Goal: Task Accomplishment & Management: Complete application form

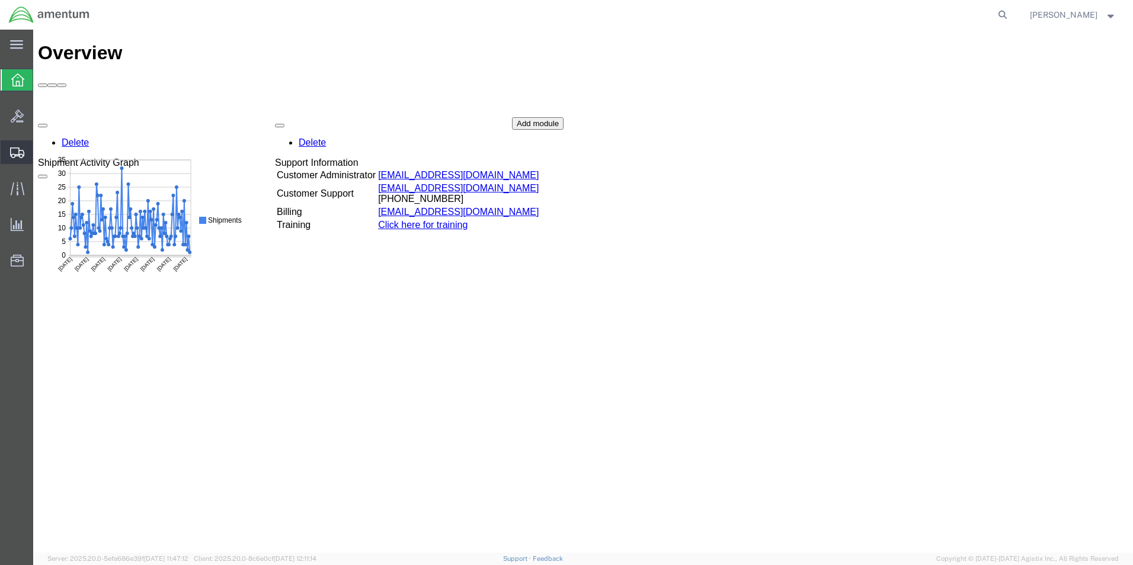
click at [0, 0] on span "Create Shipment" at bounding box center [0, 0] width 0 height 0
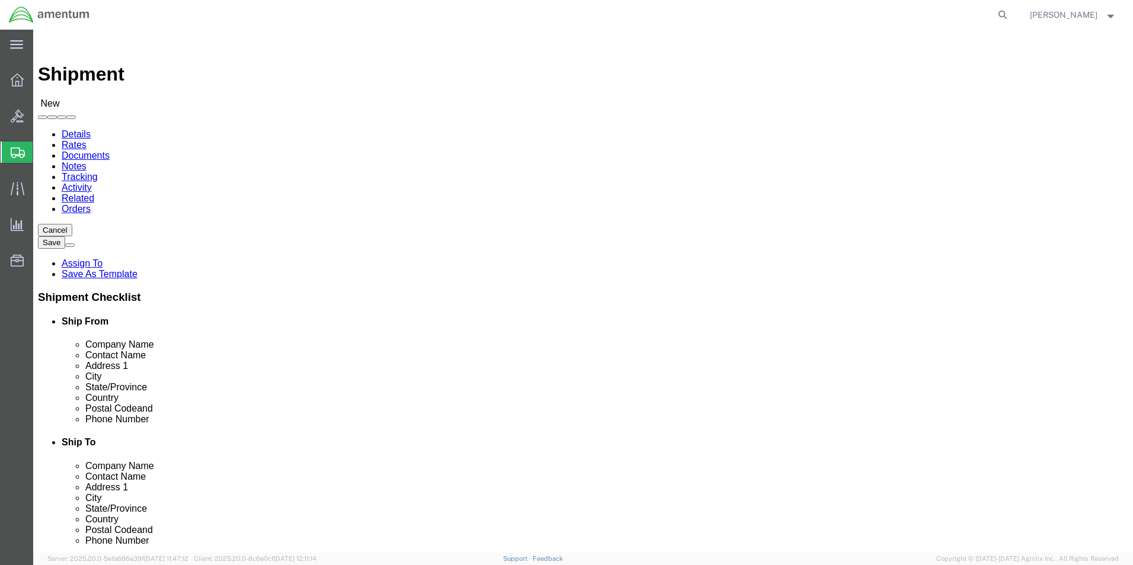
select select
type input "t44"
select select "42673"
select select "[GEOGRAPHIC_DATA]"
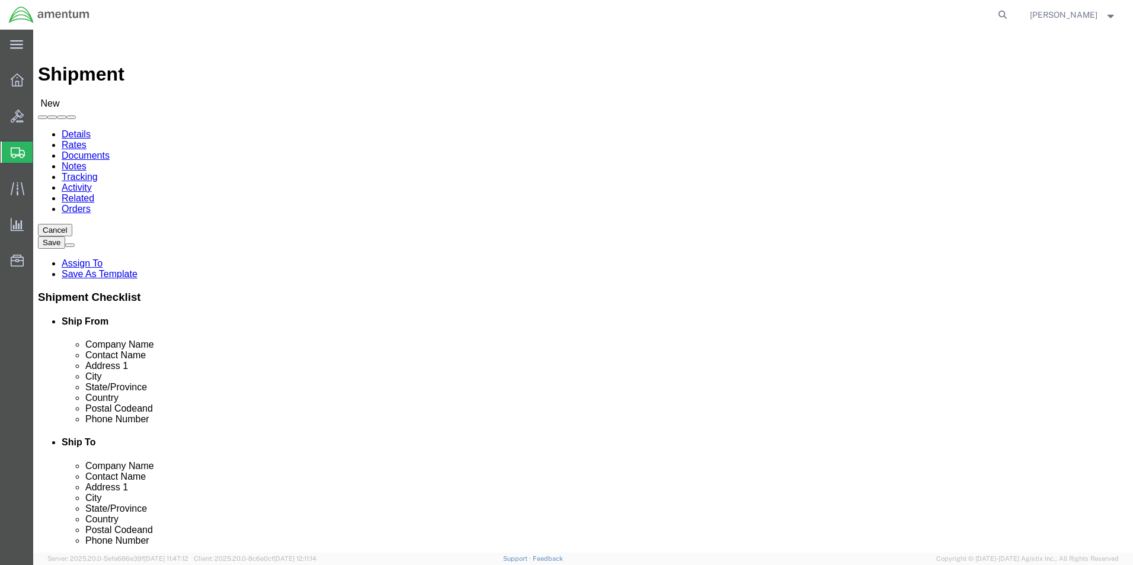
click input "text"
type input "[PERSON_NAME]"
click input "text"
type input "[PHONE_NUMBER]"
click input "text"
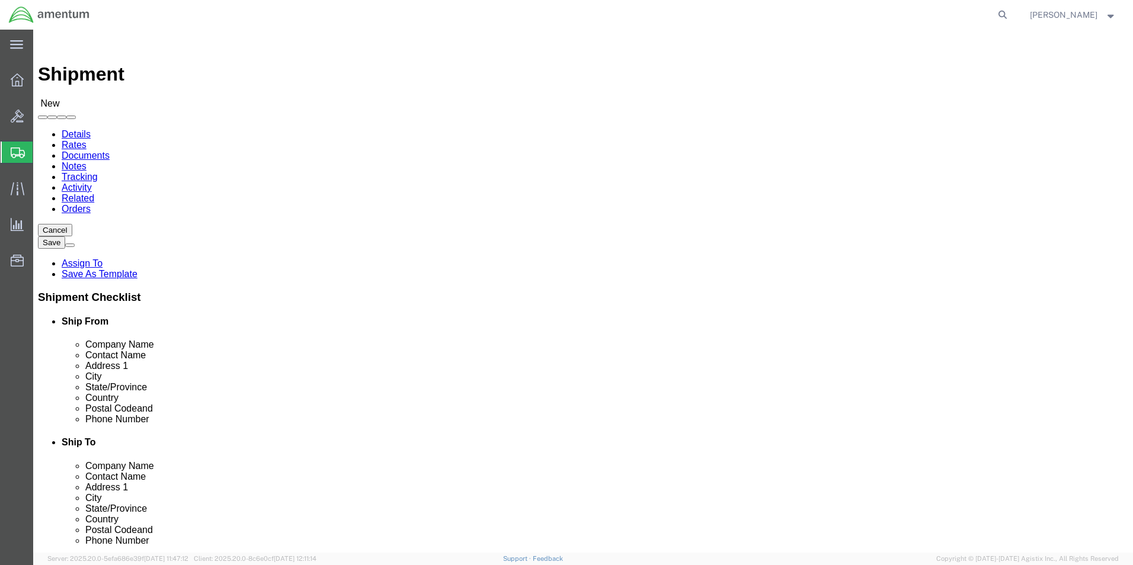
type input "s"
click input "text"
type input "m"
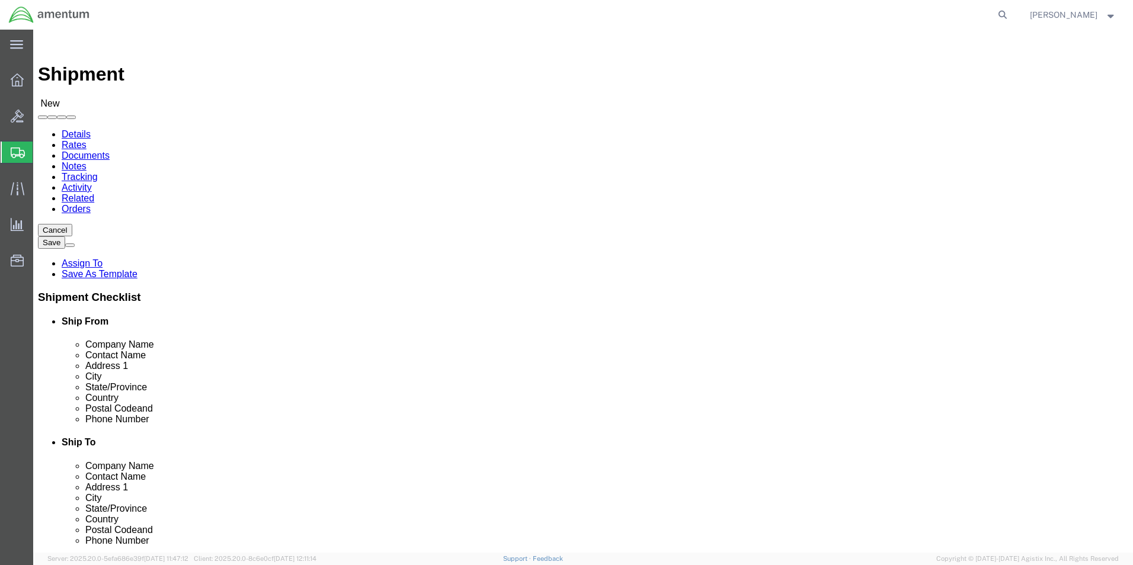
type input "a"
type input "[PERSON_NAME]"
click p "- [PERSON_NAME] AEROSPACE AND DEFENSE - ([PERSON_NAME]) [STREET_ADDRESS][US_STA…"
select select "SC"
type input "[PERSON_NAME]"
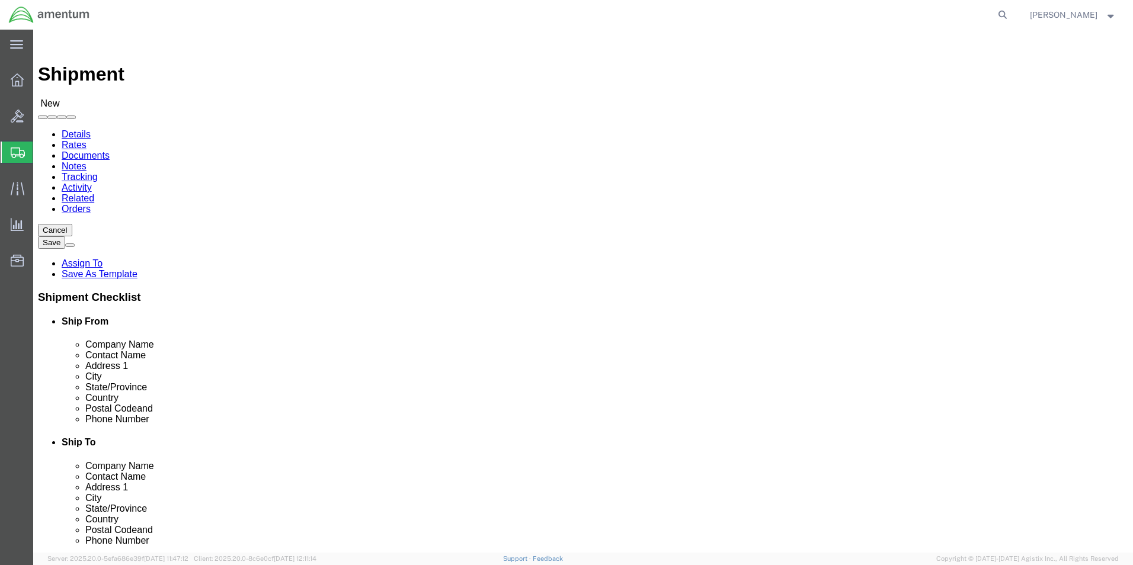
click input "text"
type input "[PHONE_NUMBER]"
click div "Cancel Save Assign To Save As Template Shipment Checklist Ship From Company Nam…"
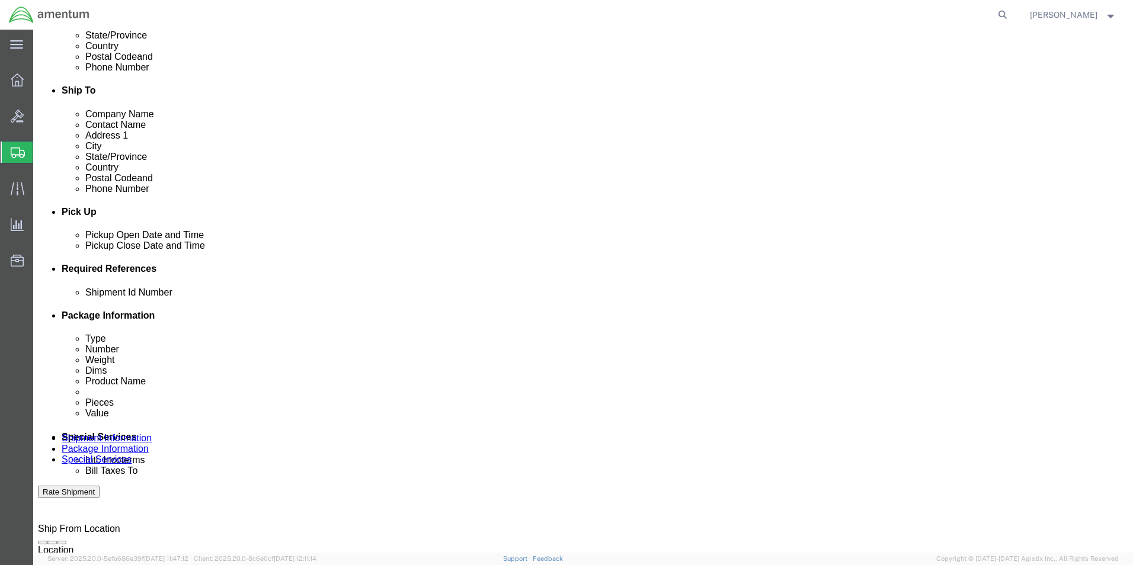
scroll to position [356, 0]
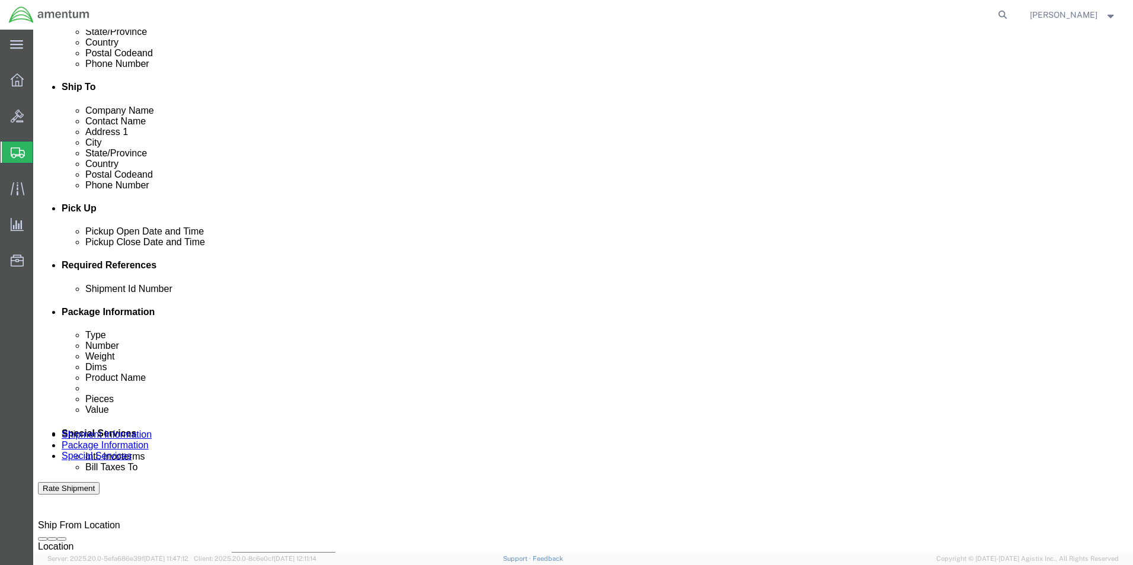
click button "Add reference"
click select "Select Account Type Activity ID Airline Appointment Number ASN Batch Request # …"
select select "CUSTREF"
click select "Select Account Type Activity ID Airline Appointment Number ASN Batch Request # …"
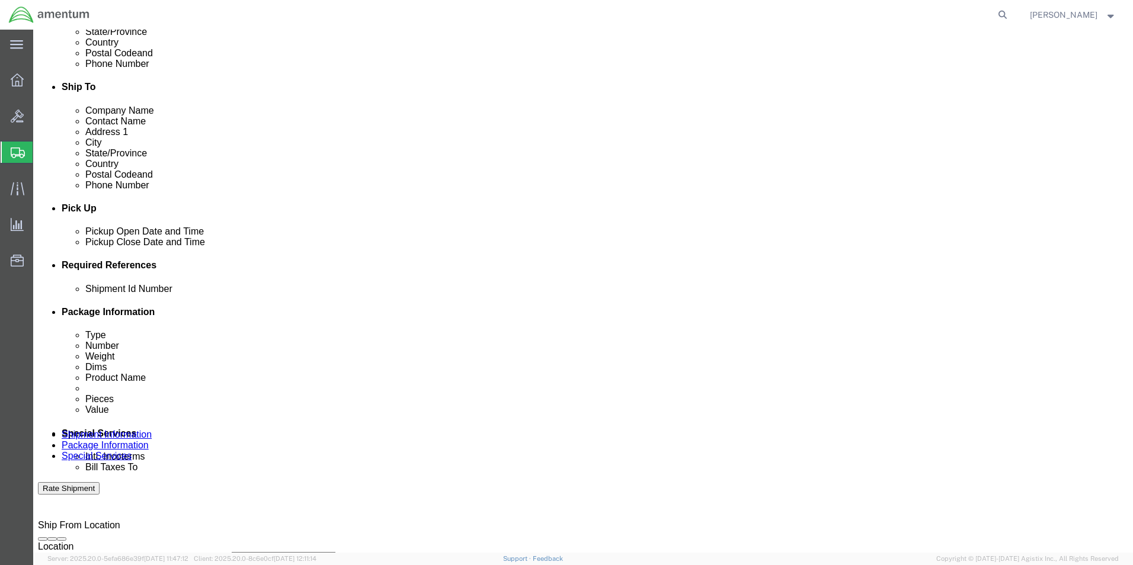
click input "text"
type input "25-3564"
click select "Select Account Type Activity ID Airline Appointment Number ASN Batch Request # …"
select select "PROJNUM"
click select "Select Account Type Activity ID Airline Appointment Number ASN Batch Request # …"
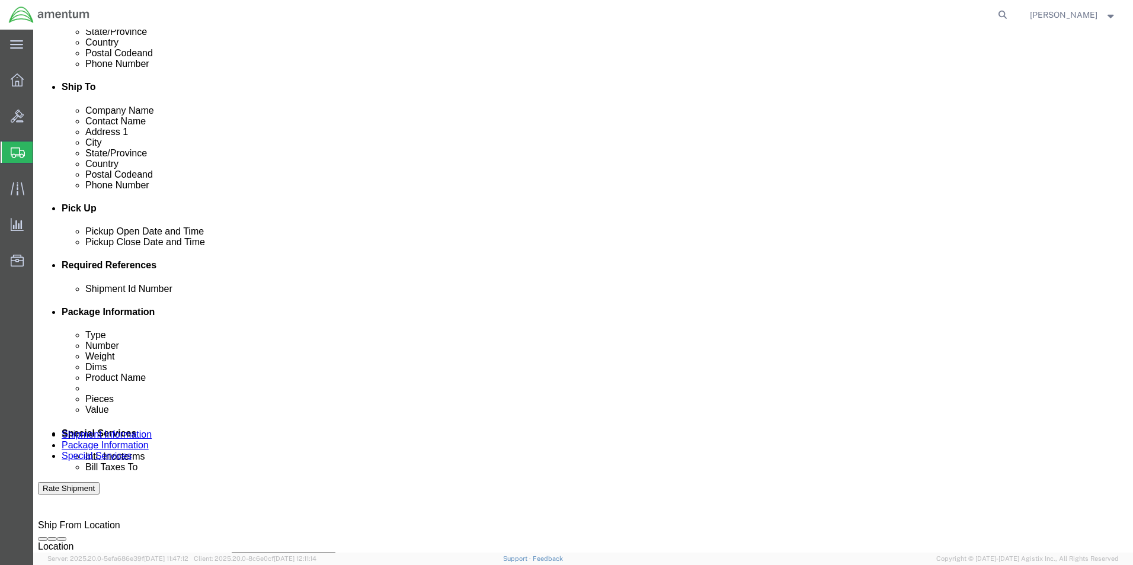
click input "text"
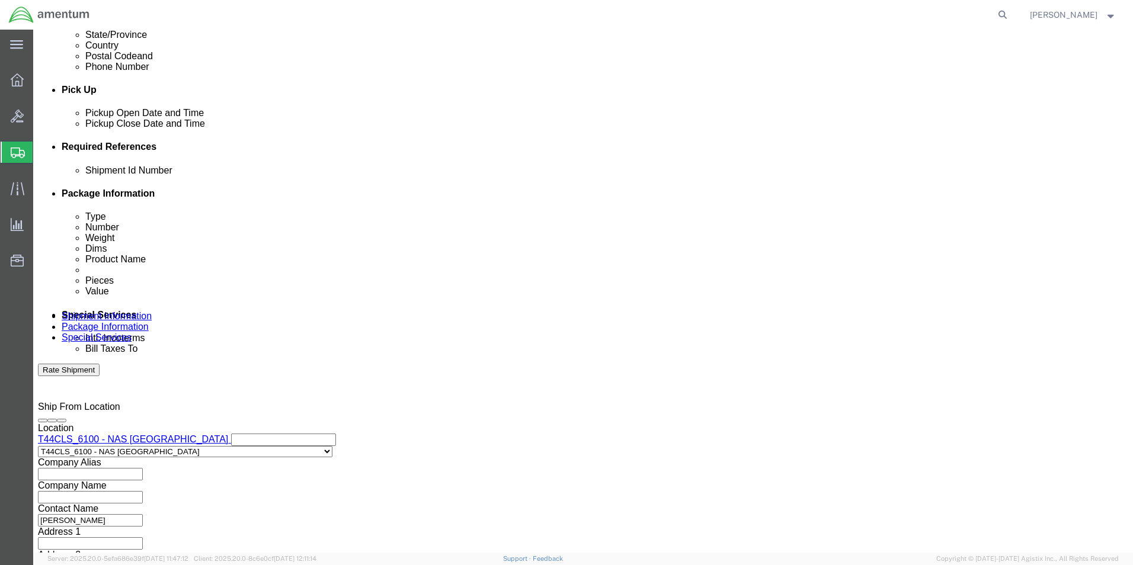
scroll to position [0, 0]
click div "Vehicle Select Size Select Container Number Owner Select Shipper Vessel"
click input "4951.00.01.C.0114011401.AN..19.03"
click input ".AN..19.03"
type input "."
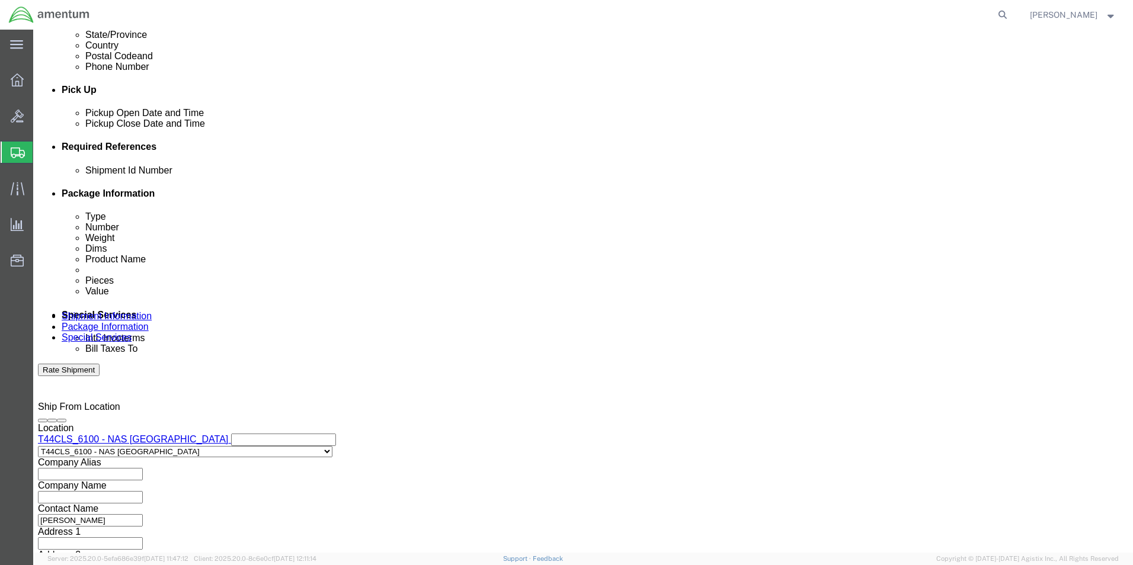
type input "1"
type input "4951.00.01.C.011401.AN.19.03"
click div "Mode Select Air Less than Truckload Multi-Leg Ocean Freight Rail Small Parcel T…"
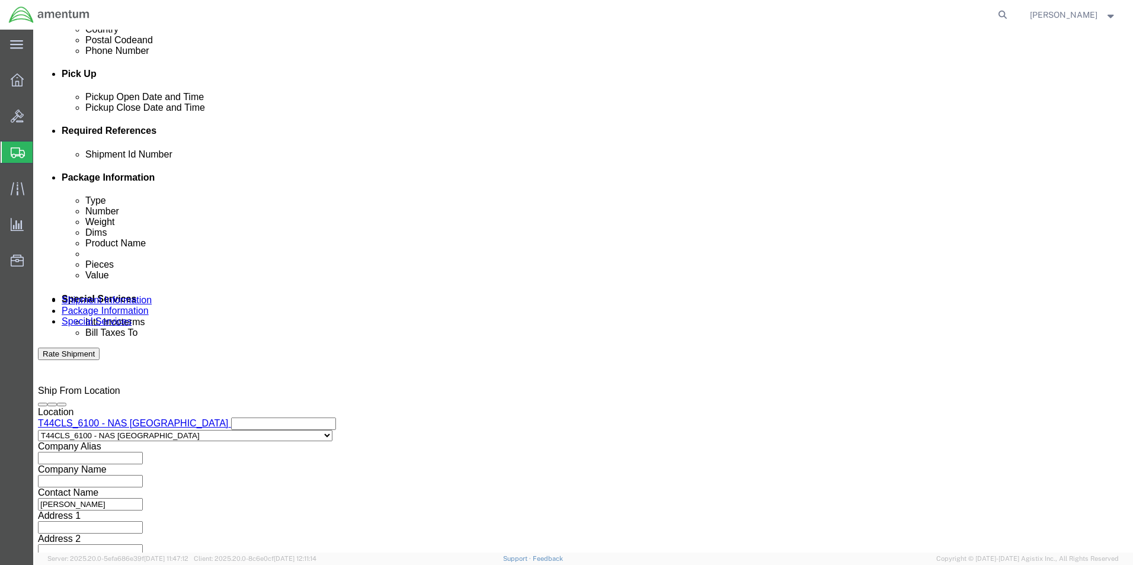
scroll to position [494, 0]
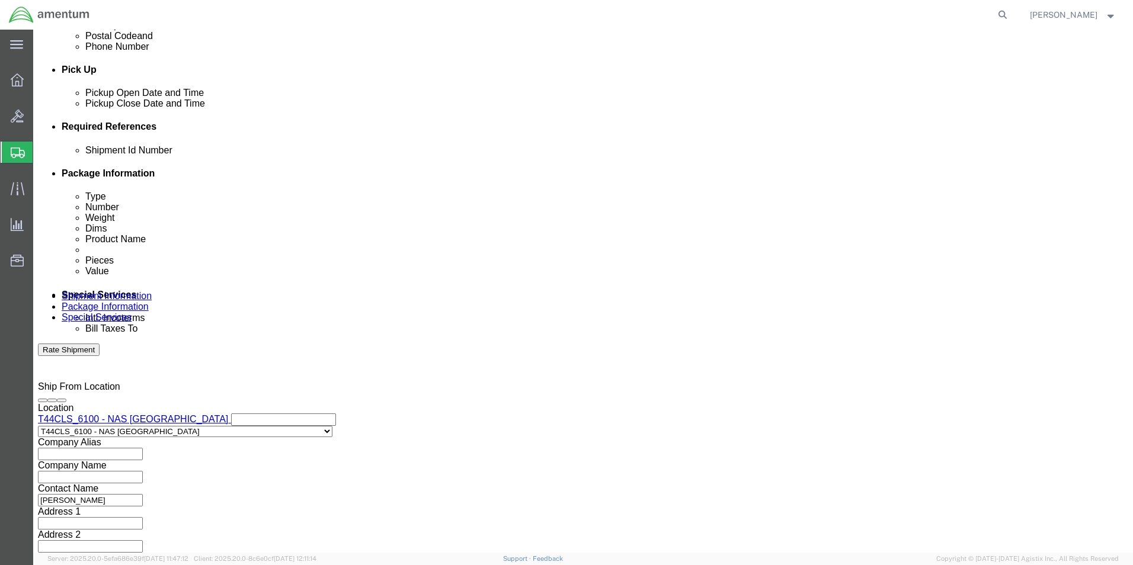
click button "Continue"
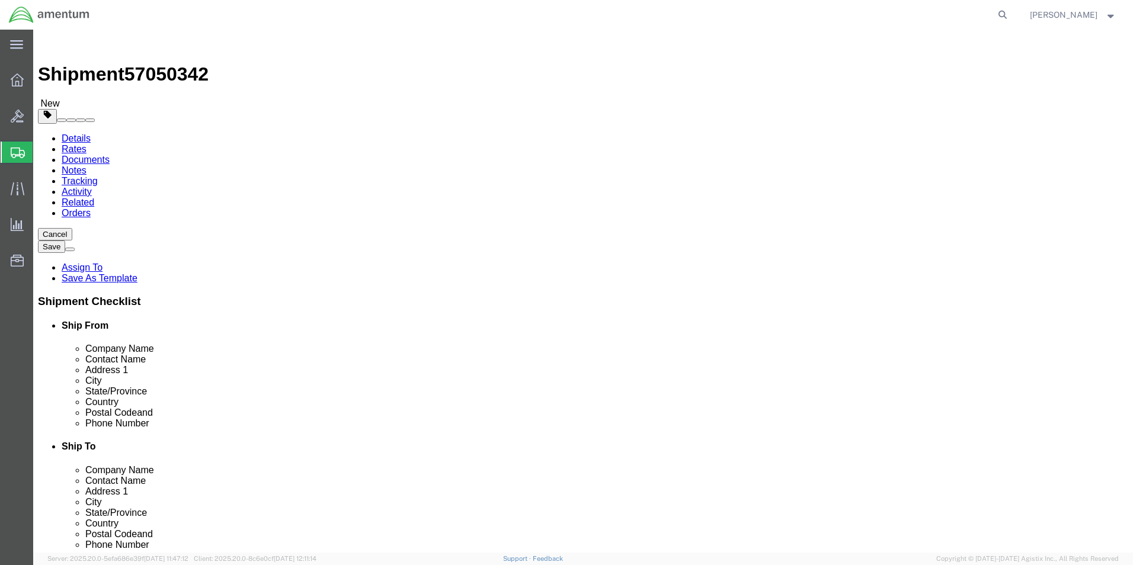
select select "CBOX"
click input "text"
type input "37"
type input "17"
type input "12"
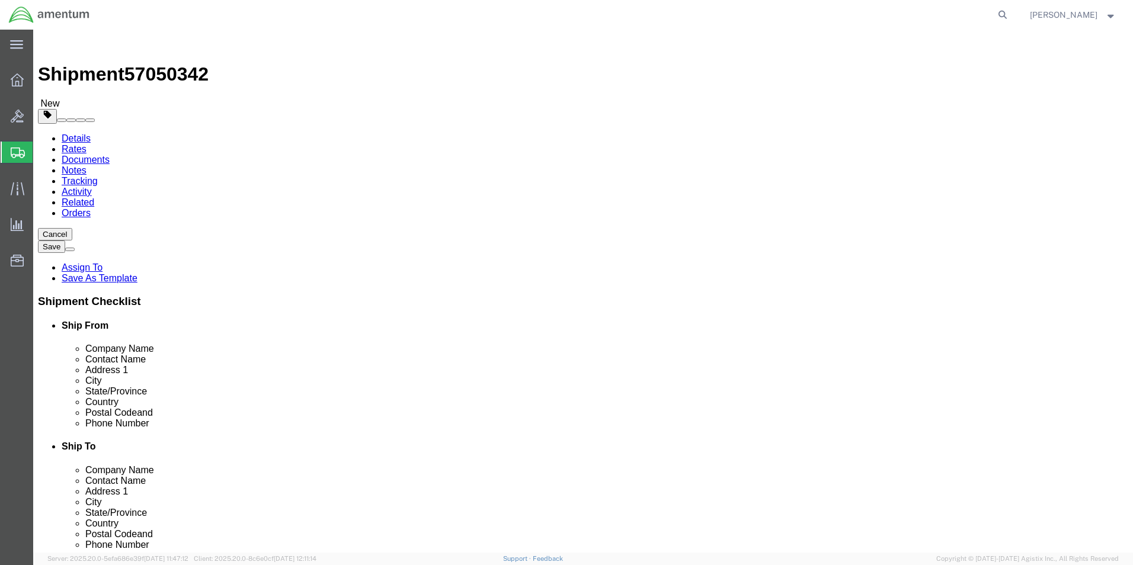
click input "0.00"
type input "0"
type input "64"
drag, startPoint x: 208, startPoint y: 396, endPoint x: 240, endPoint y: 330, distance: 74.2
click div "Previous Continue"
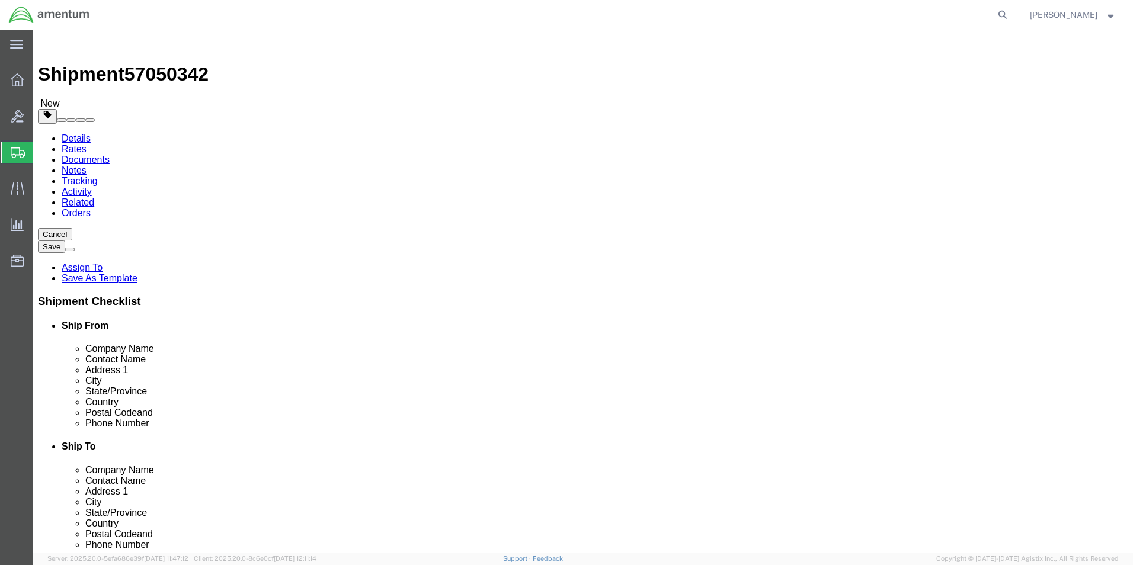
click link "Add Content"
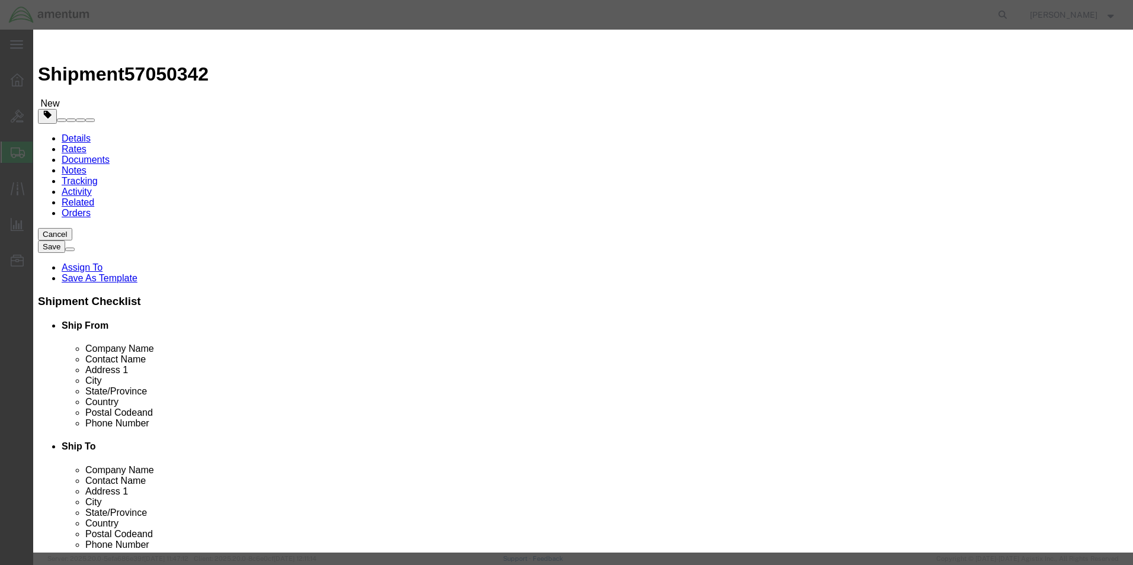
click input "text"
type input "AIRCRAFT PARTS"
click div "Commodity library Product Name AIRCRAFT PARTS AIRCRAFT PARTS Name: aircraft par…"
click input "0"
type input "1"
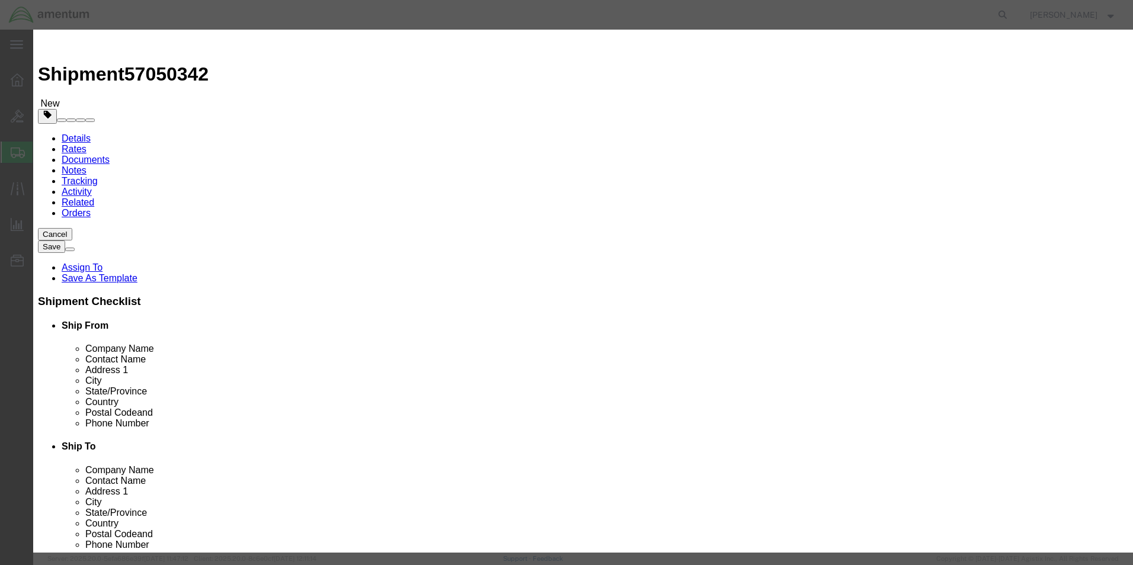
click input "text"
type input "1.00"
click select "Select 50 55 60 65 70 85 92.5 100 125 175 250 300 400"
select select "55"
click select "Select 50 55 60 65 70 85 92.5 100 125 175 250 300 400"
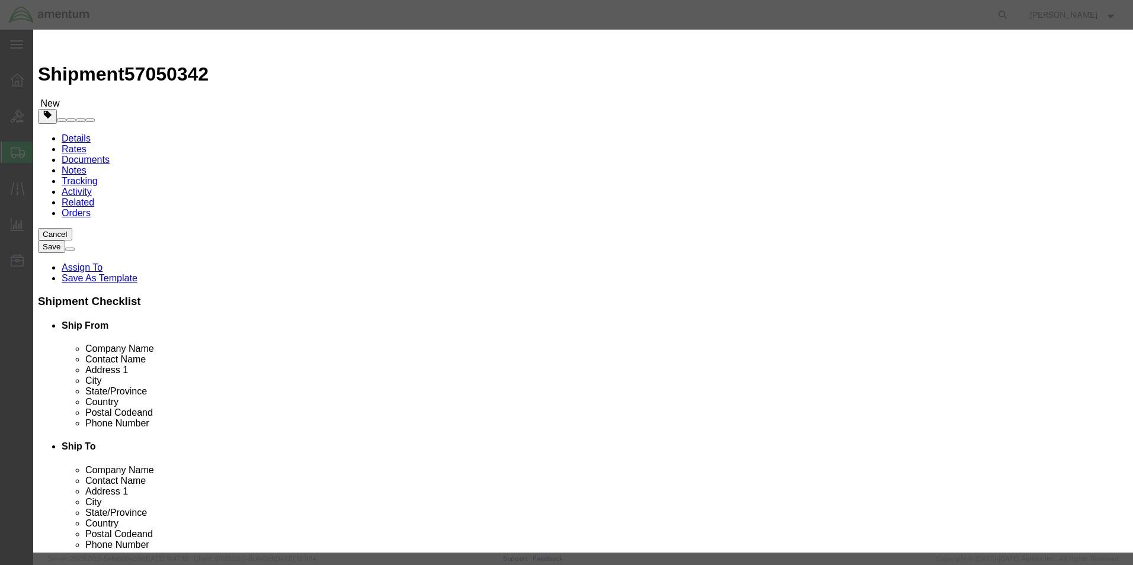
click button "Save & Close"
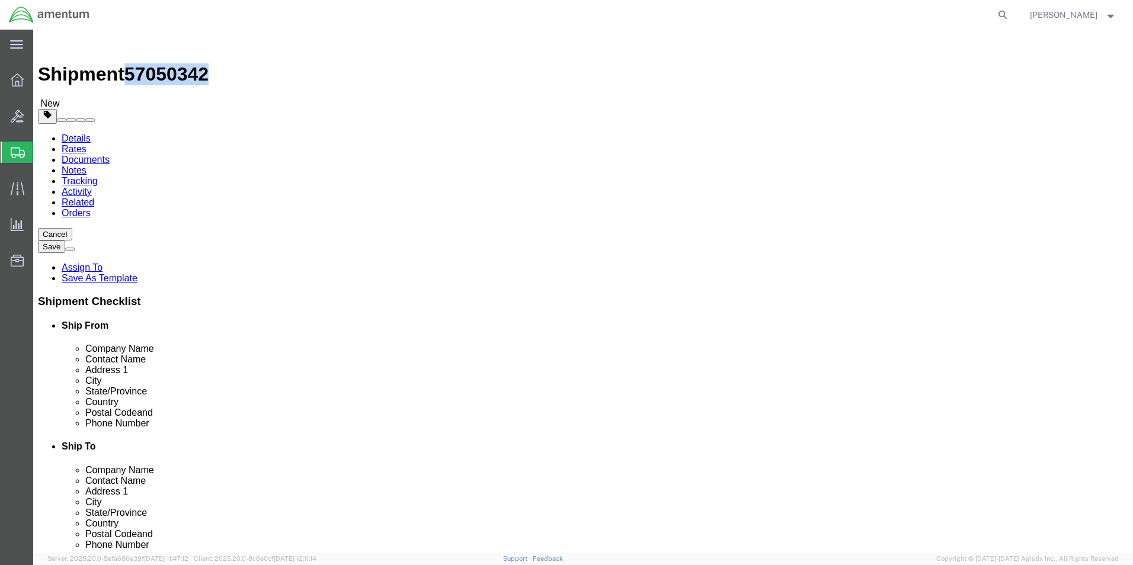
drag, startPoint x: 100, startPoint y: 11, endPoint x: 165, endPoint y: 15, distance: 65.3
click div "Shipment 57050342 New"
drag, startPoint x: 163, startPoint y: 15, endPoint x: 138, endPoint y: 16, distance: 24.9
copy span "57050342"
click button "Rate Shipment"
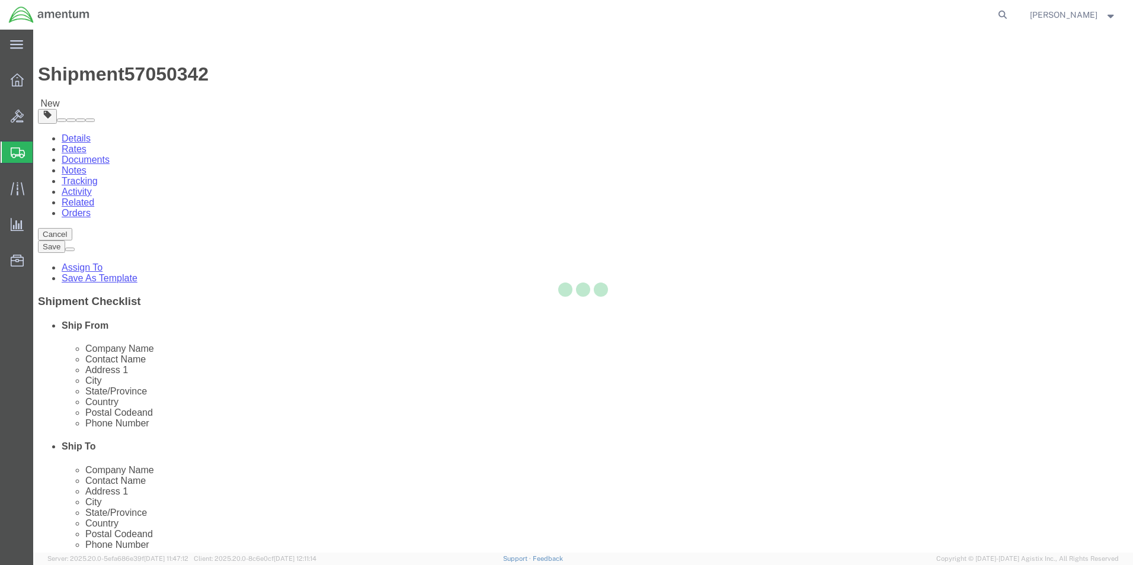
select select "42673"
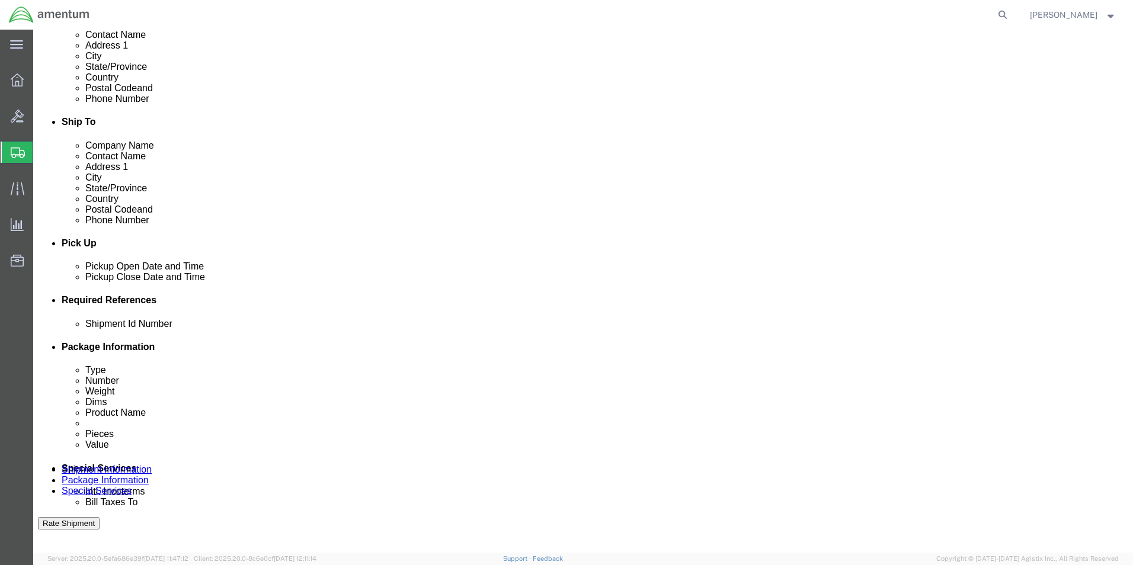
scroll to position [415, 0]
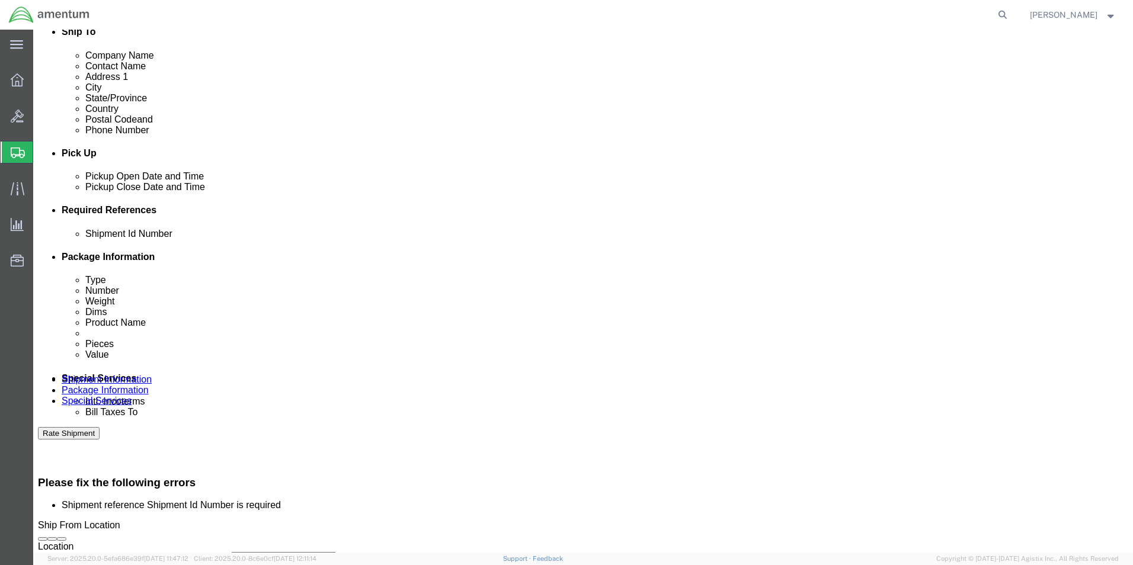
click input "text"
paste input "57050342"
type input "57050342"
click div "Cancel Save Assign To Save As Template Shipment Checklist Ship From Company Nam…"
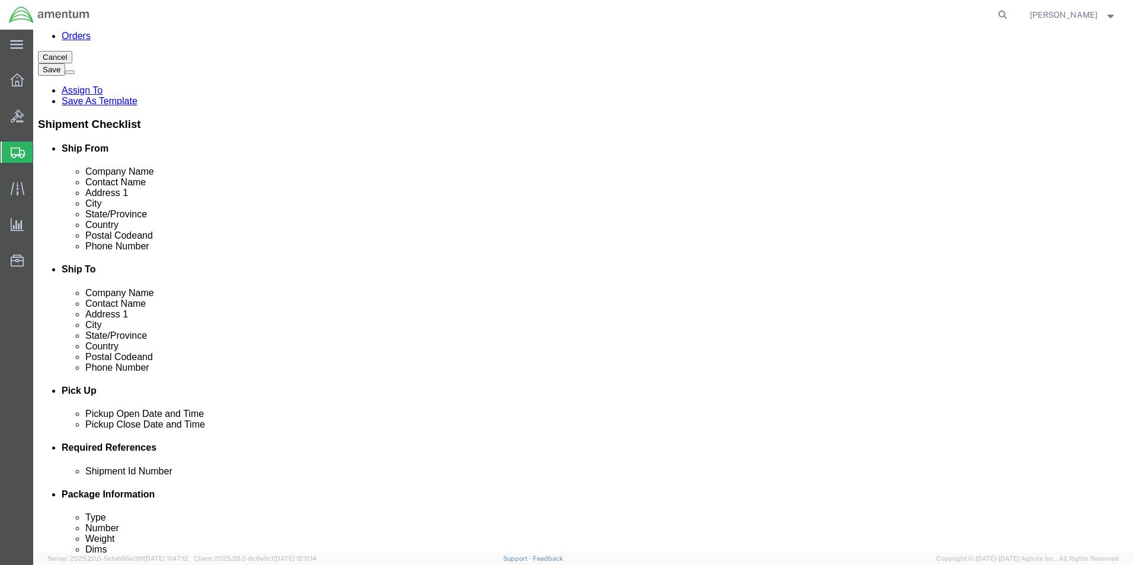
scroll to position [59, 0]
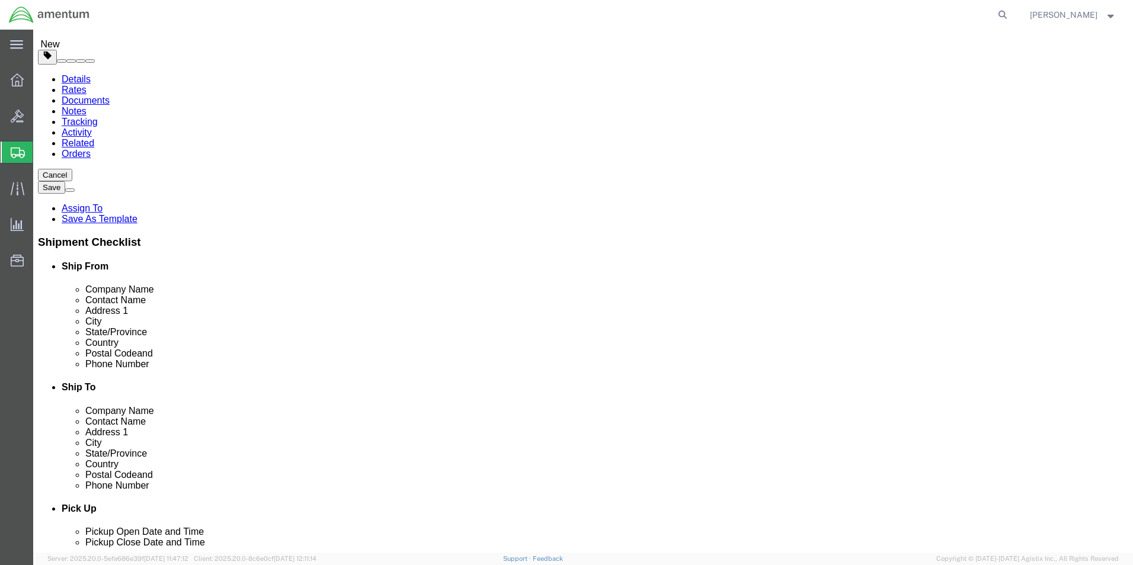
click input "[PERSON_NAME]"
type input "M"
click at [17, 84] on icon at bounding box center [17, 79] width 13 height 13
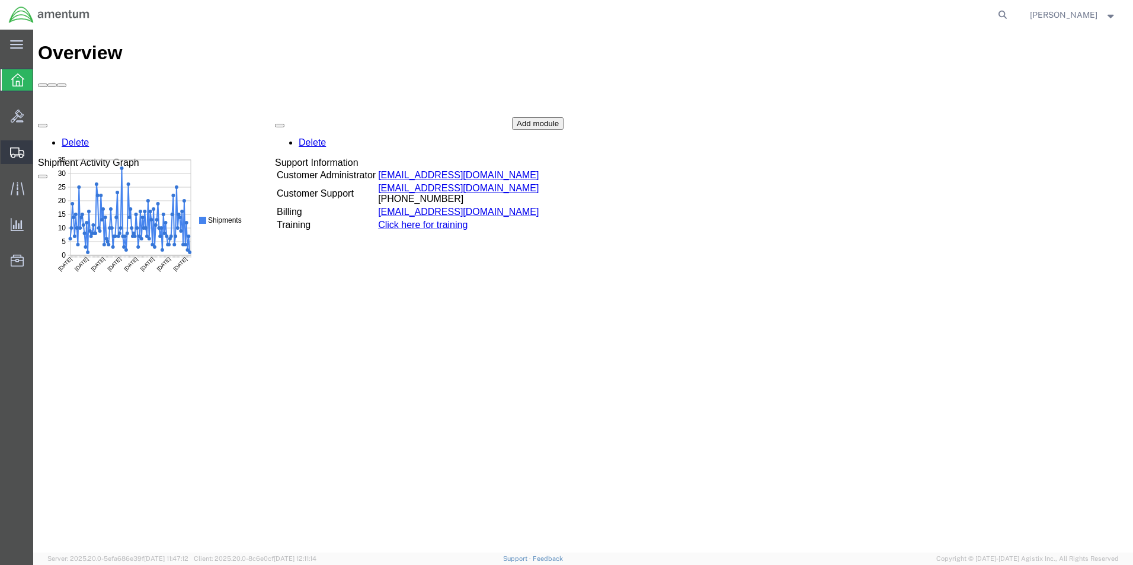
click at [18, 148] on icon at bounding box center [17, 153] width 14 height 11
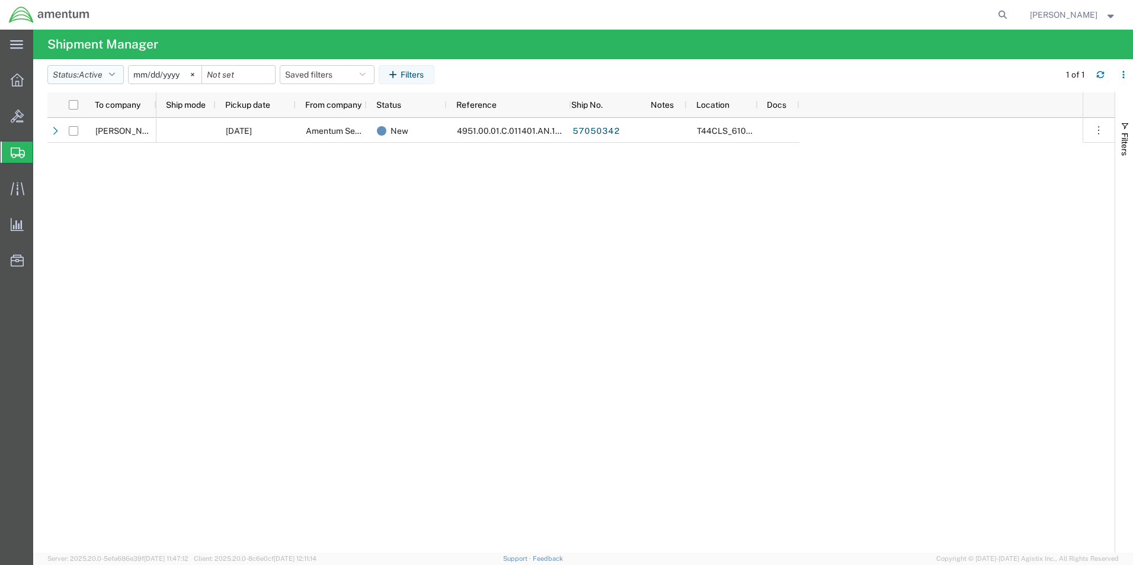
click at [115, 75] on icon "button" at bounding box center [112, 75] width 6 height 8
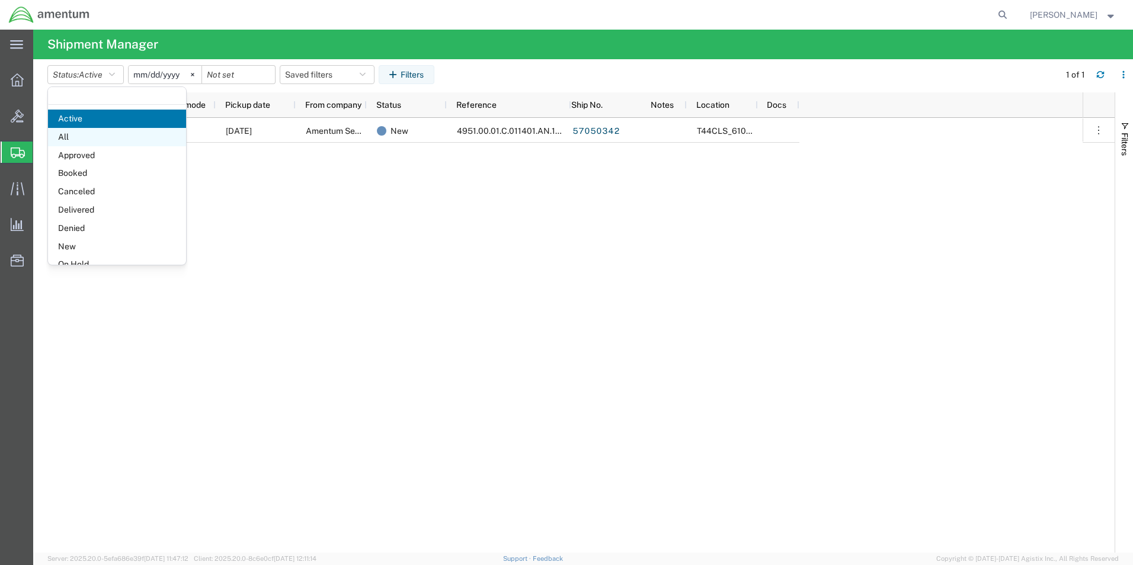
click at [82, 140] on span "All" at bounding box center [117, 137] width 138 height 18
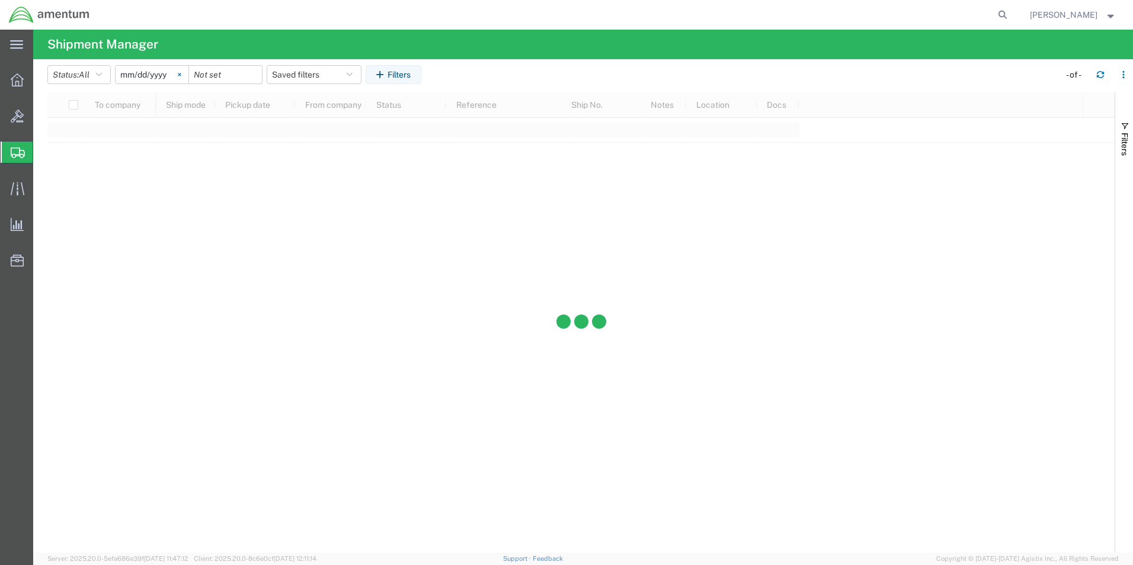
click at [185, 72] on svg-icon at bounding box center [180, 75] width 18 height 18
click at [0, 0] on span "Create Shipment" at bounding box center [0, 0] width 0 height 0
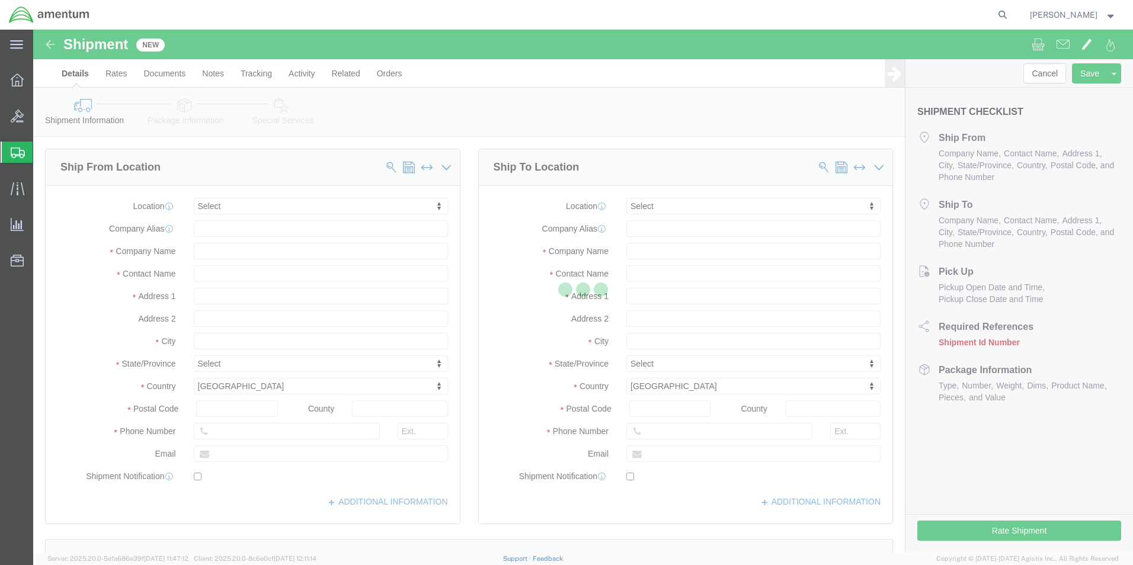
click at [20, 158] on icon at bounding box center [18, 153] width 14 height 11
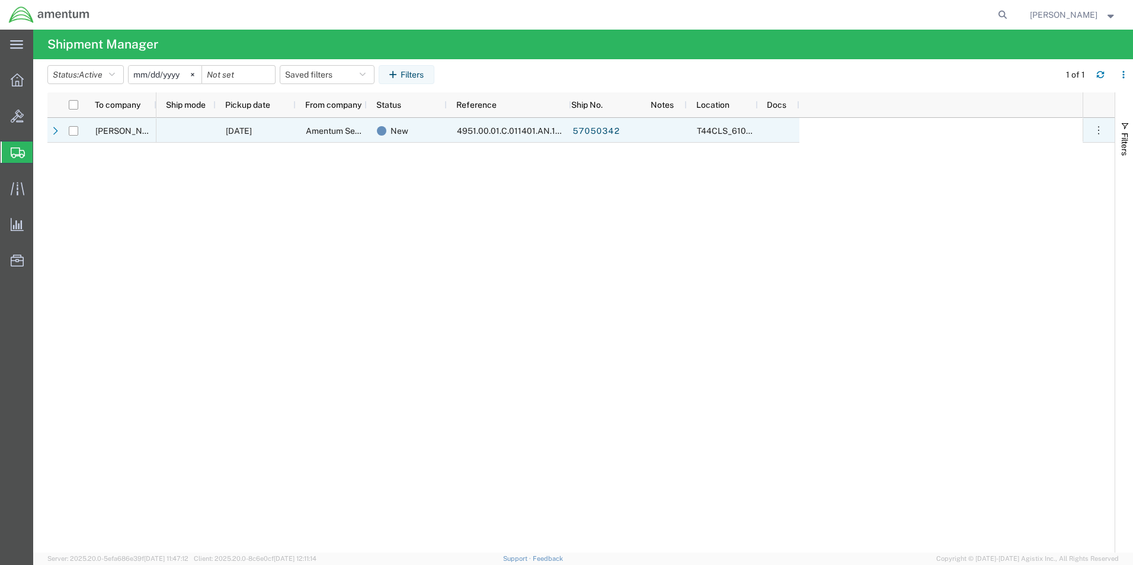
click at [487, 133] on span "4951.00.01.C.011401.AN.19.03" at bounding box center [515, 130] width 116 height 9
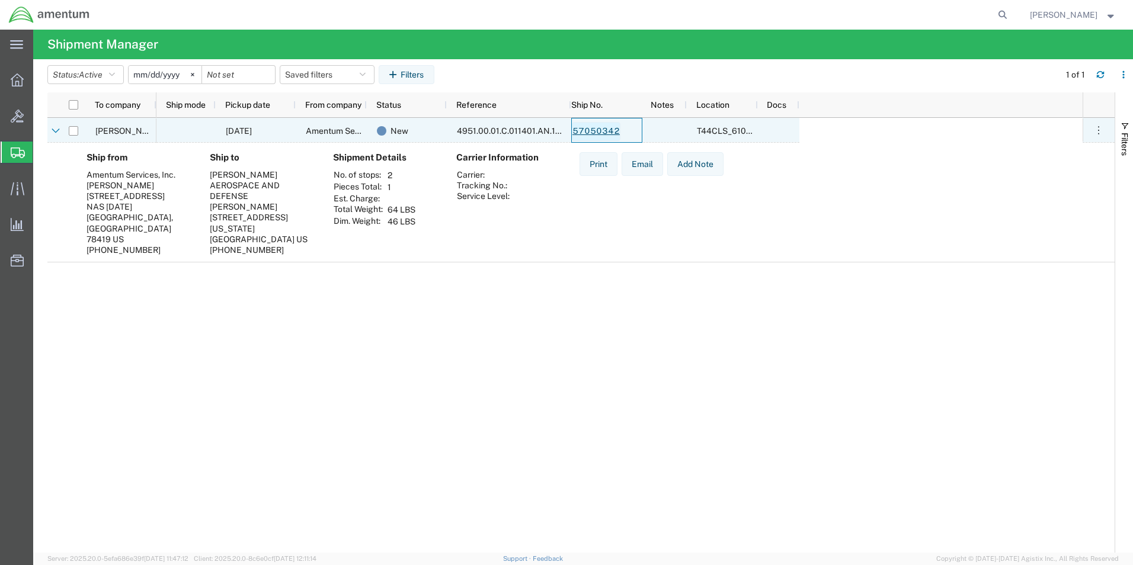
click at [584, 129] on link "57050342" at bounding box center [596, 131] width 49 height 19
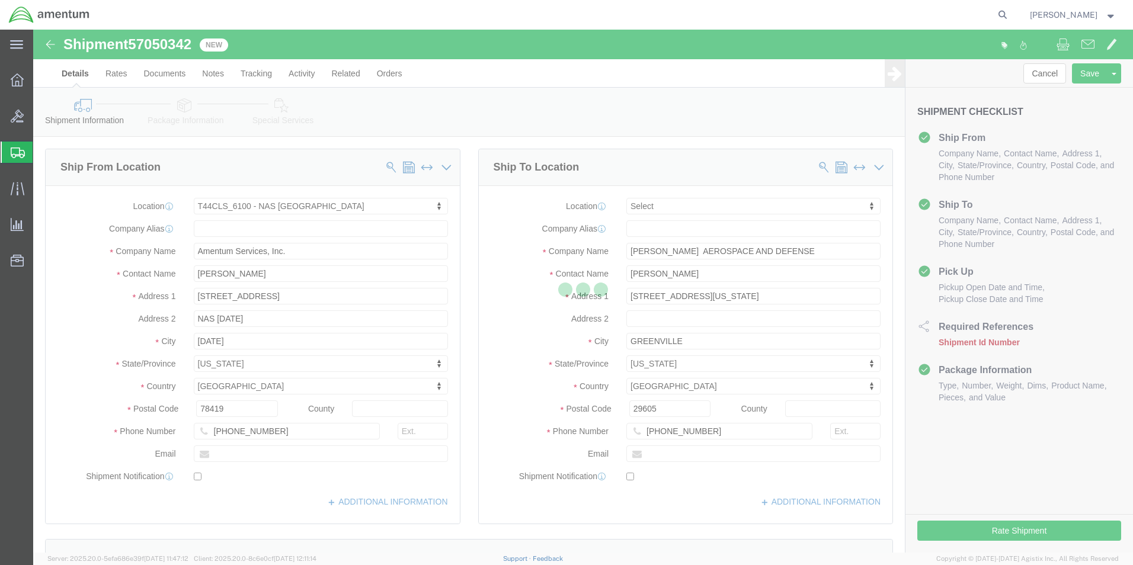
select select "42673"
select select
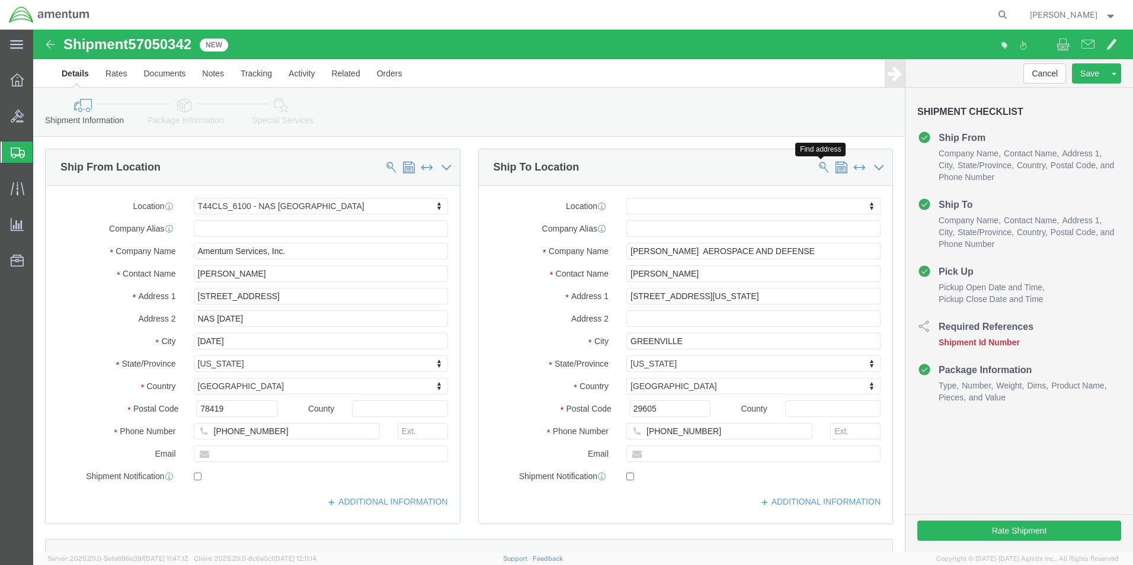
click span
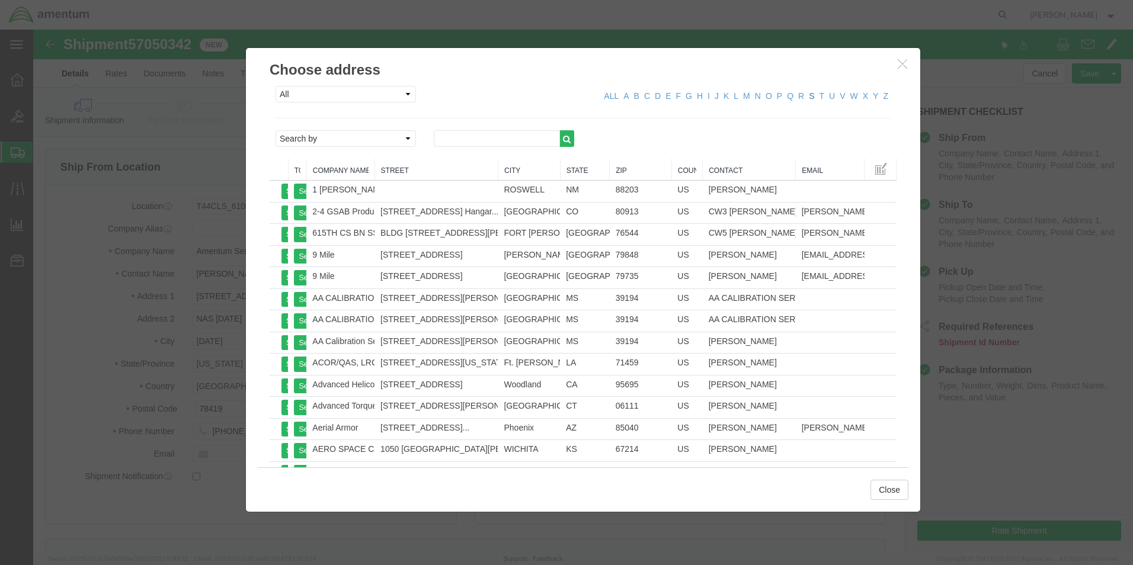
click link "S"
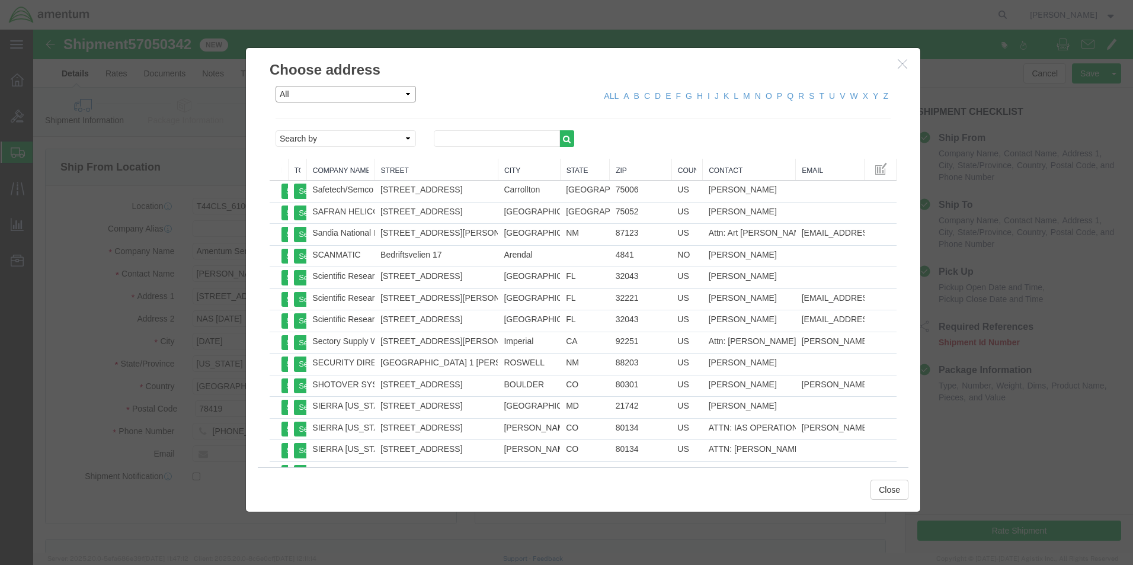
click select "All Company Location Other Personal Shared"
select select "PERSONAL"
click select "All Company Location Other Personal Shared"
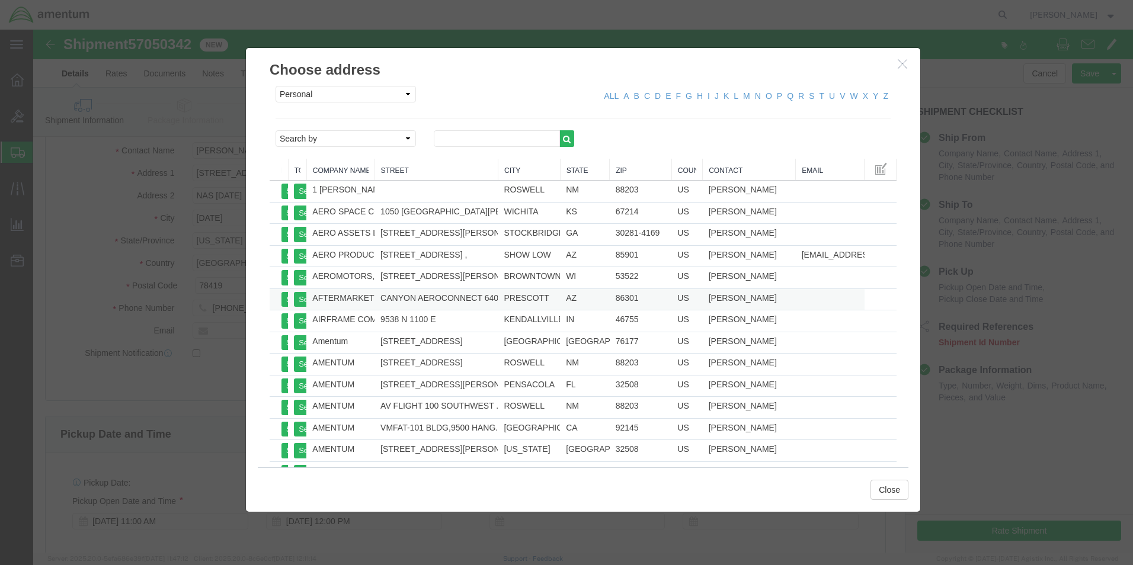
scroll to position [119, 0]
drag, startPoint x: 769, startPoint y: 63, endPoint x: 769, endPoint y: 70, distance: 6.5
click link "S"
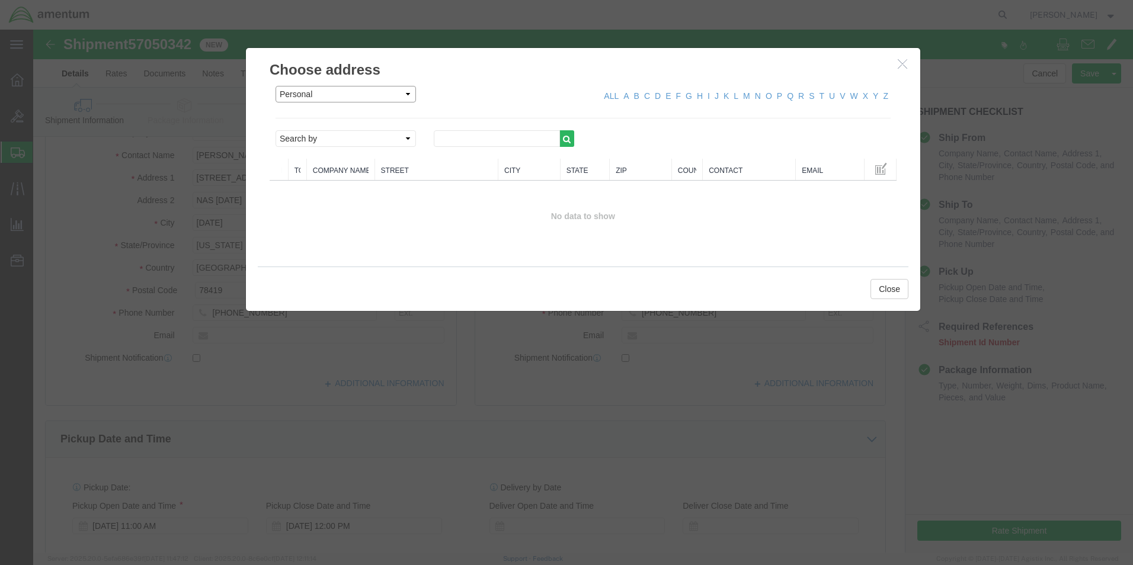
click select "All Company Location Other Personal Shared"
click link "A"
click icon "button"
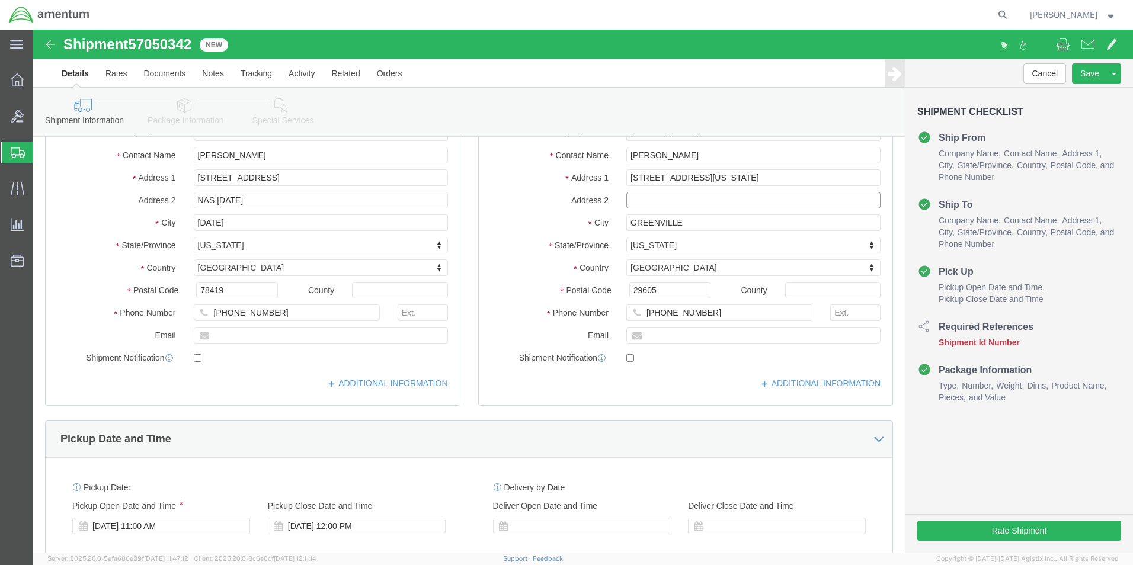
click input "text"
type input "M"
click div "Shipment Information Package Information Special Services"
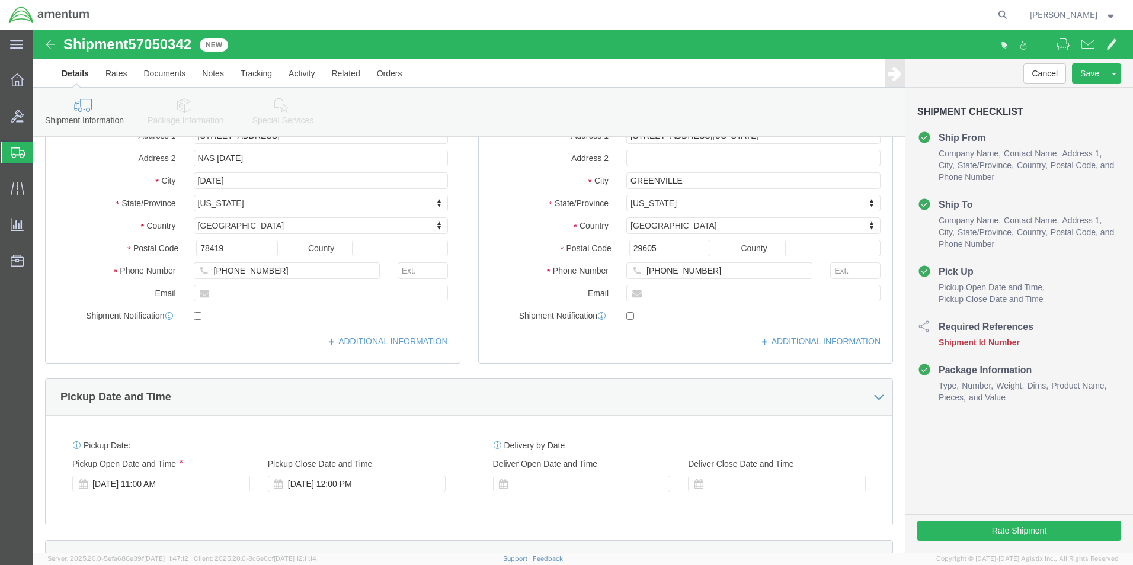
scroll to position [0, 0]
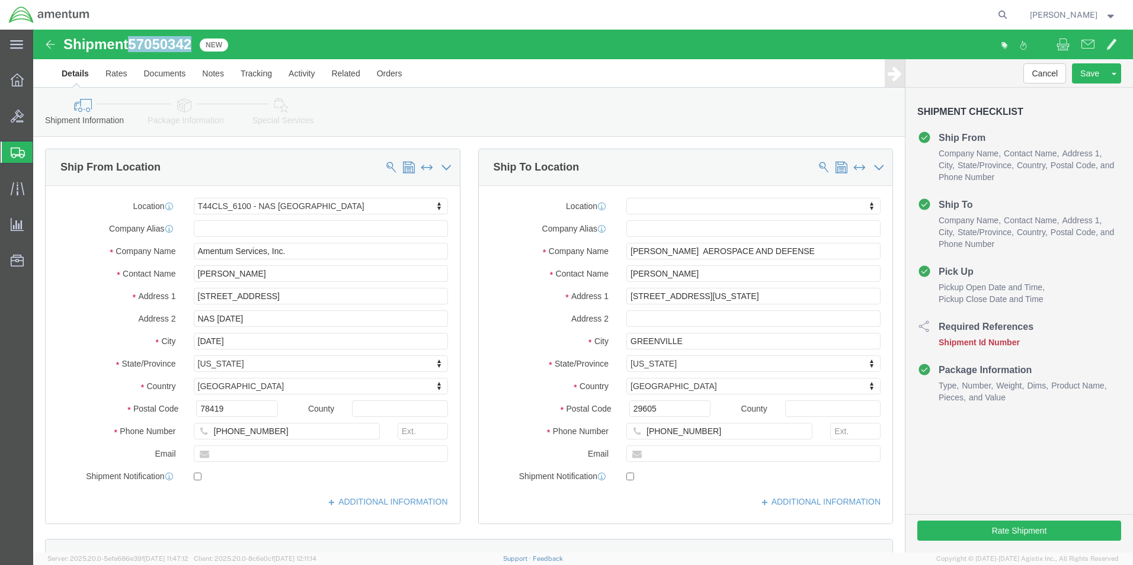
drag, startPoint x: 98, startPoint y: 8, endPoint x: 159, endPoint y: 9, distance: 60.5
click h1 "Shipment 57050342"
drag, startPoint x: 159, startPoint y: 9, endPoint x: 142, endPoint y: 11, distance: 16.8
copy span "57050342"
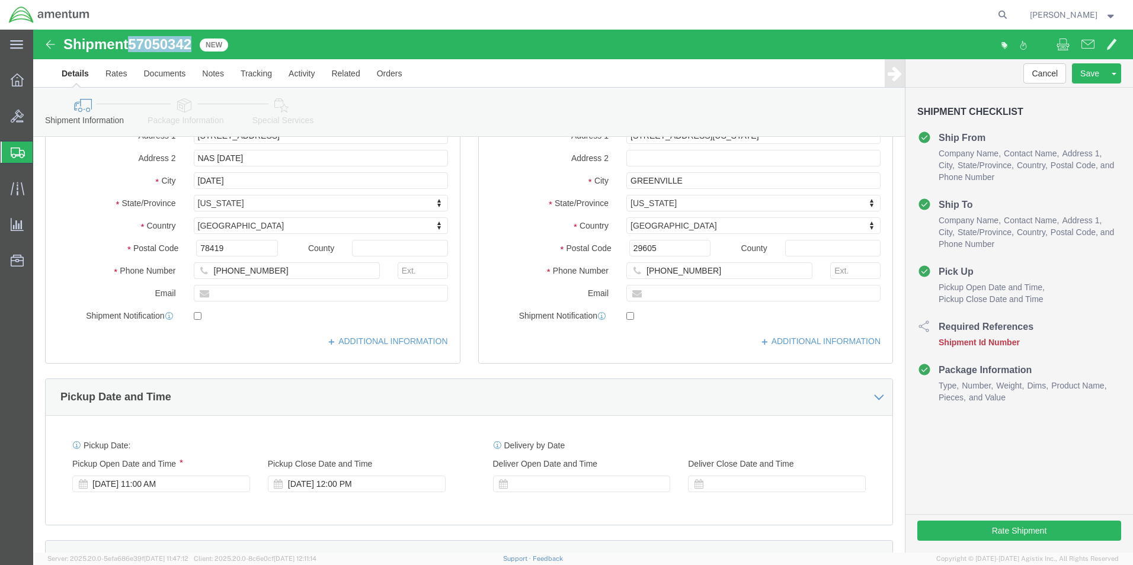
scroll to position [356, 0]
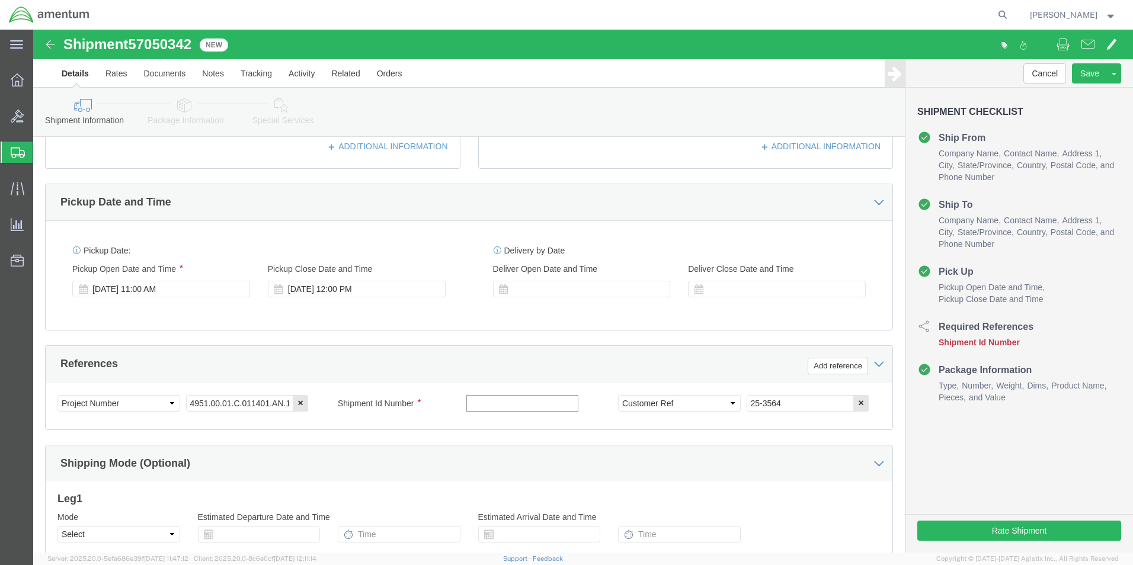
click input "text"
paste input "57050342"
type input "57050342"
click div "Cancel Save Assign To Clone Shipment Save As Template Shipment Checklist Ship F…"
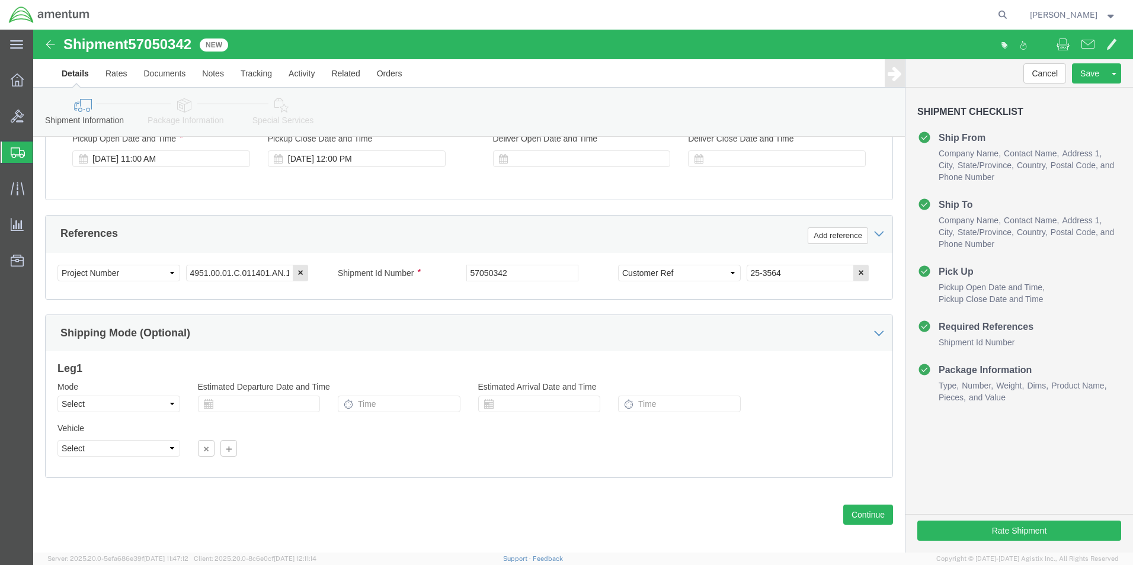
scroll to position [494, 0]
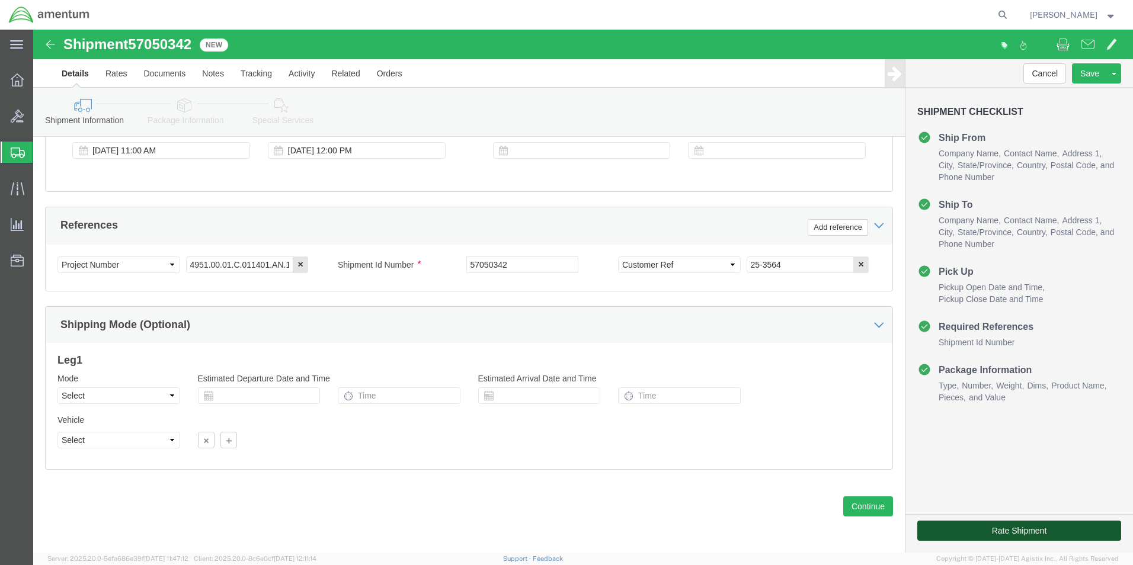
click button "Rate Shipment"
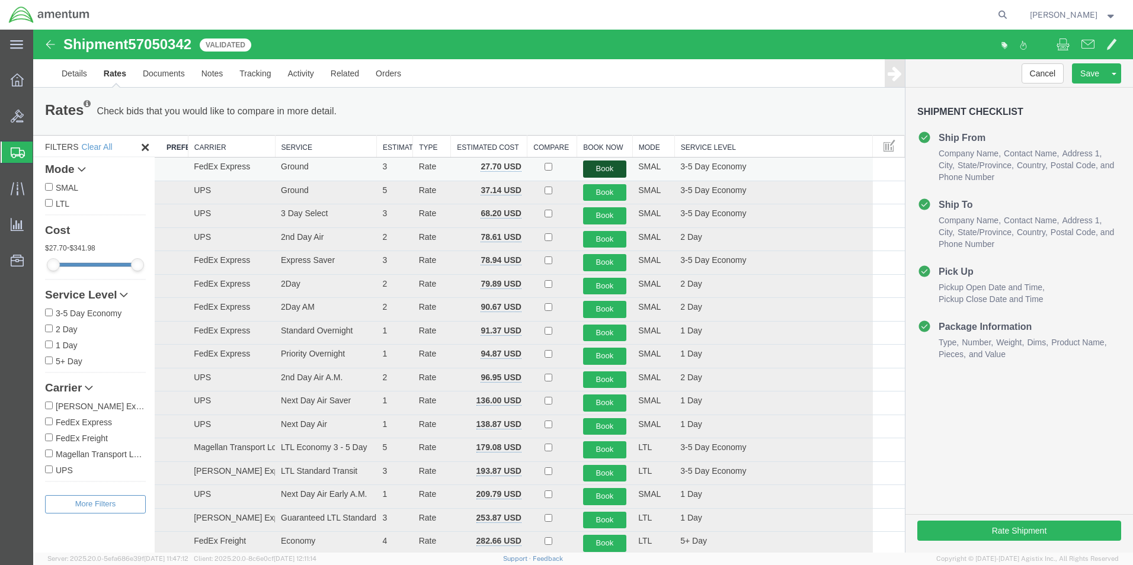
click at [615, 168] on button "Book" at bounding box center [605, 169] width 44 height 17
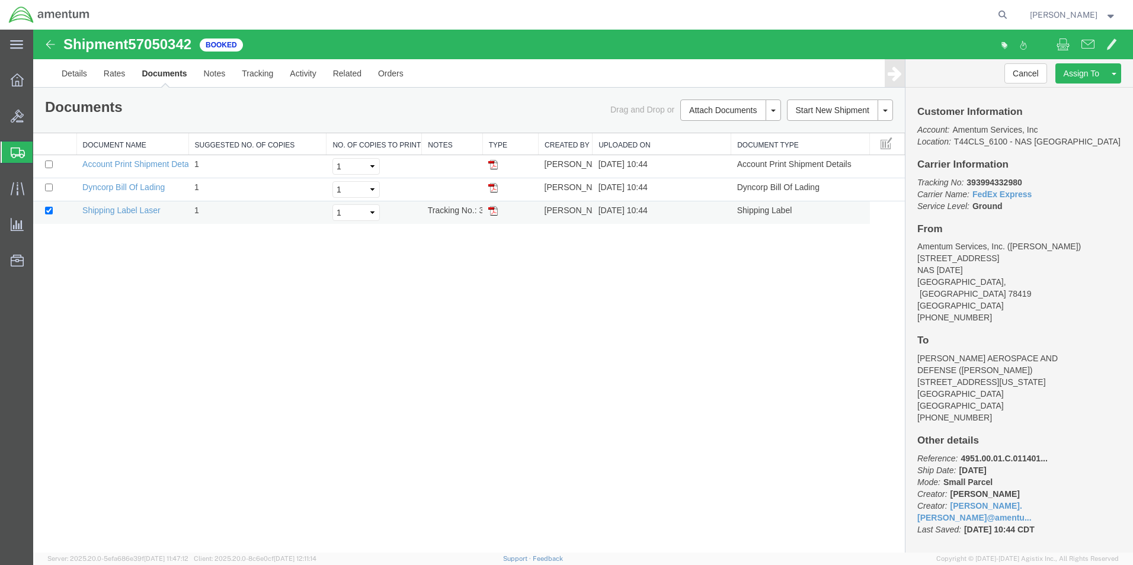
click at [492, 211] on img at bounding box center [492, 210] width 9 height 9
drag, startPoint x: 15, startPoint y: 153, endPoint x: 122, endPoint y: 159, distance: 107.4
click at [15, 153] on icon at bounding box center [18, 153] width 14 height 11
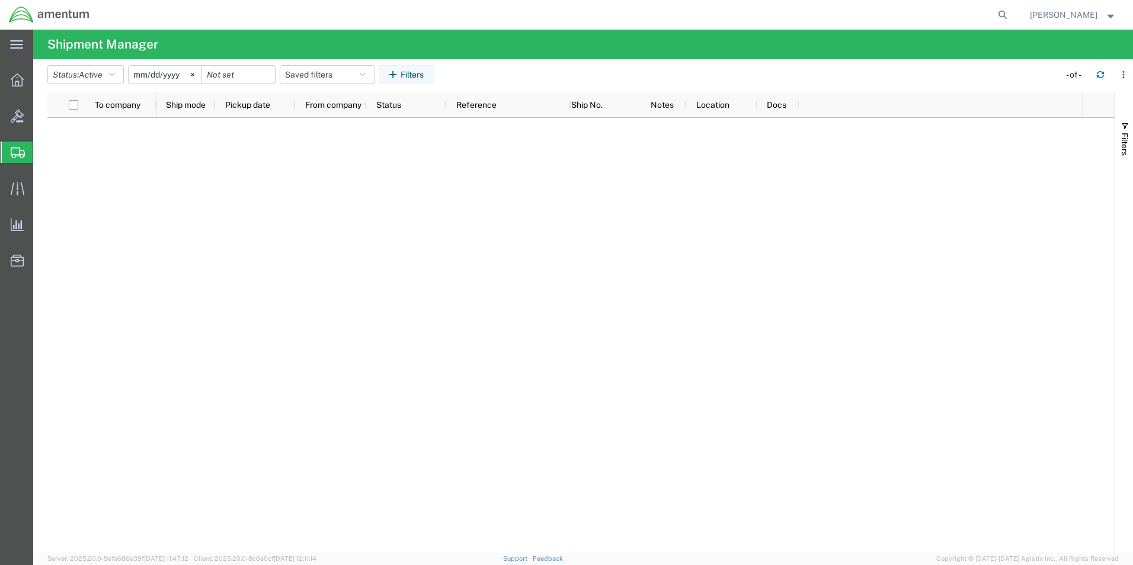
click at [0, 0] on span "Create Shipment" at bounding box center [0, 0] width 0 height 0
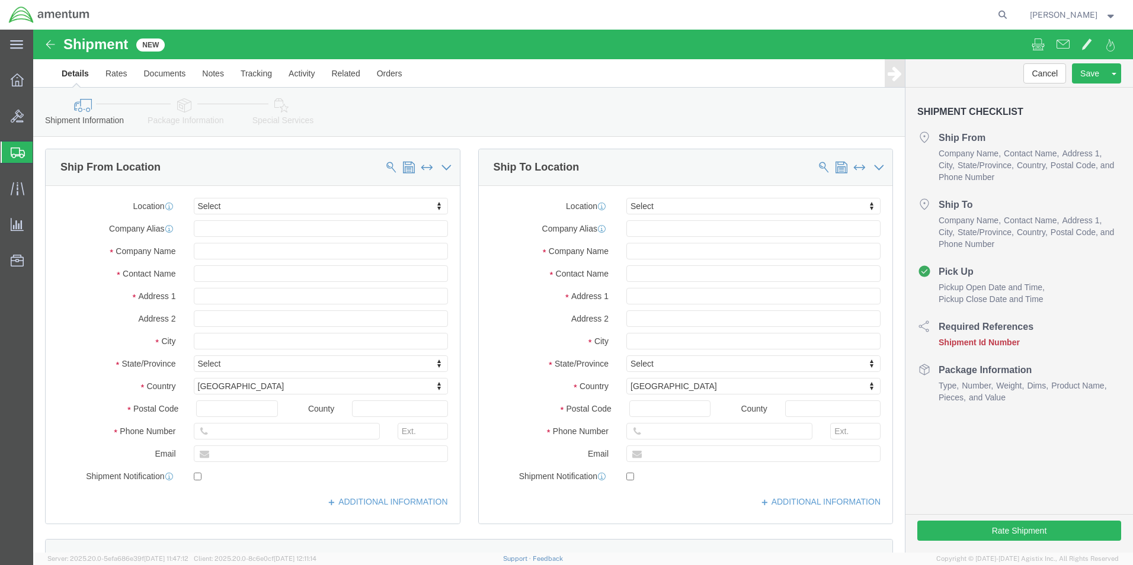
select select
type input "J"
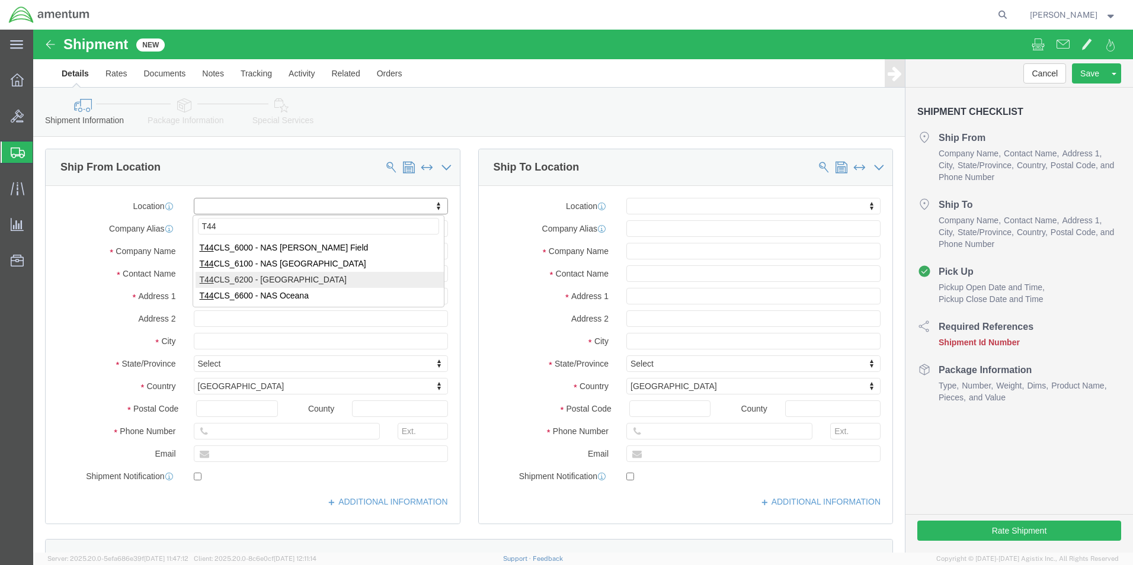
type input "T44"
select select "42673"
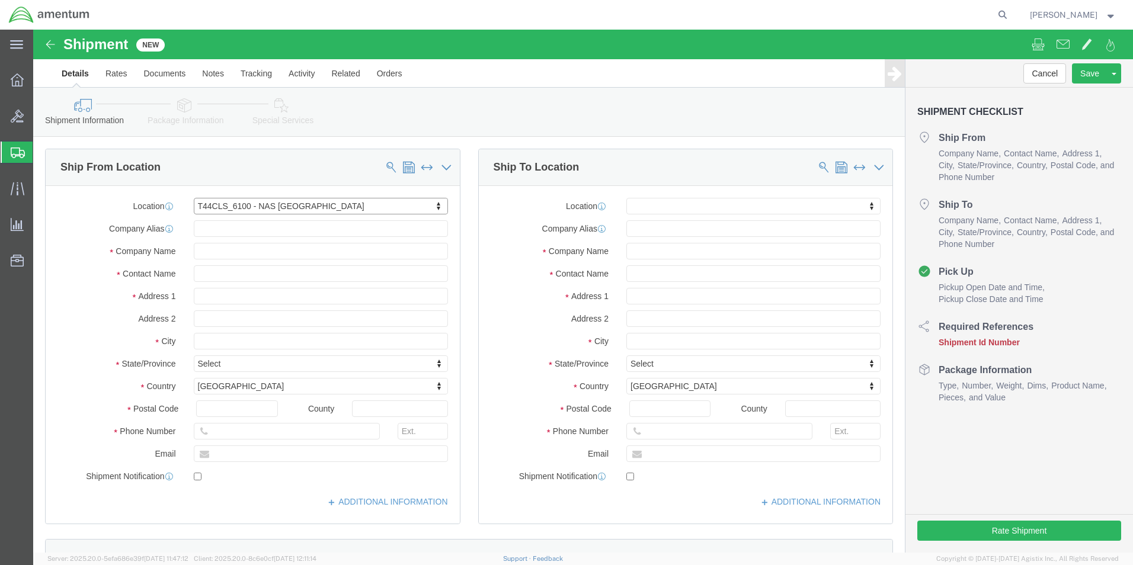
select select "[GEOGRAPHIC_DATA]"
click input "text"
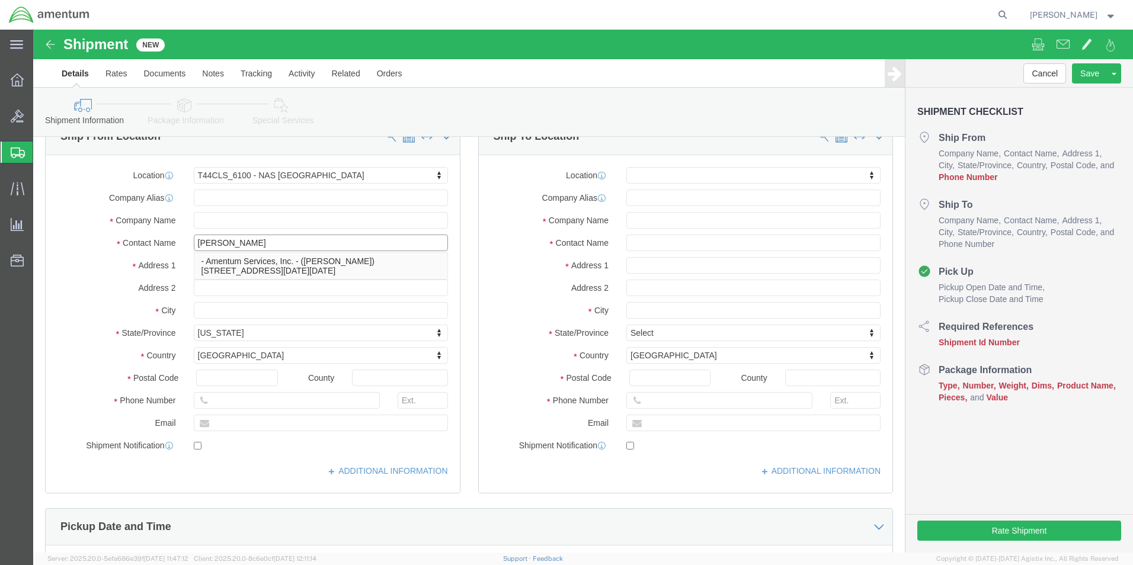
scroll to position [178, 0]
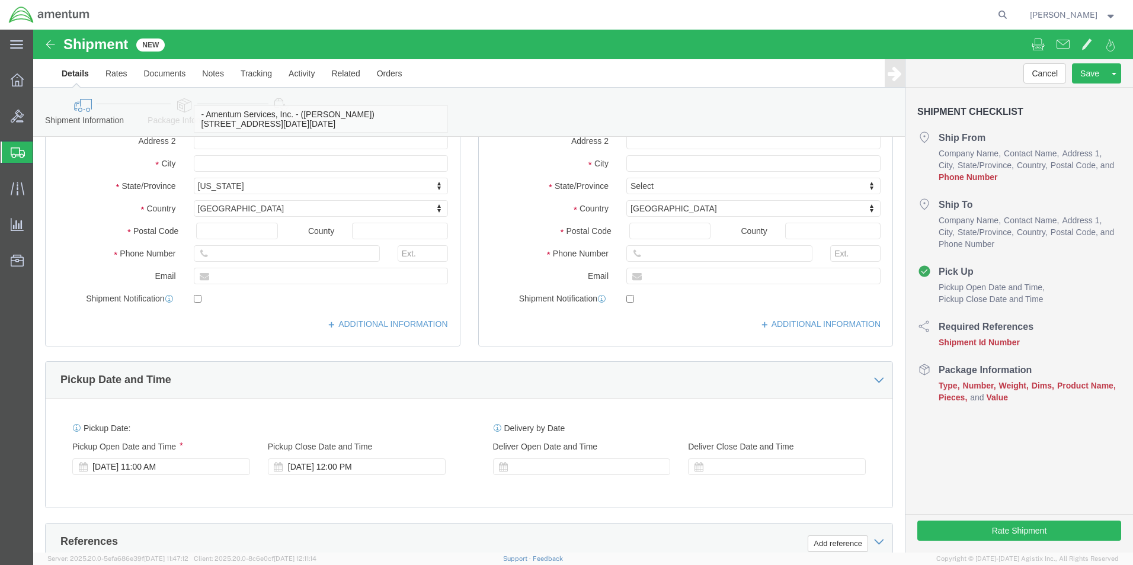
type input "[PERSON_NAME]"
click input "text"
click input "361961-3457"
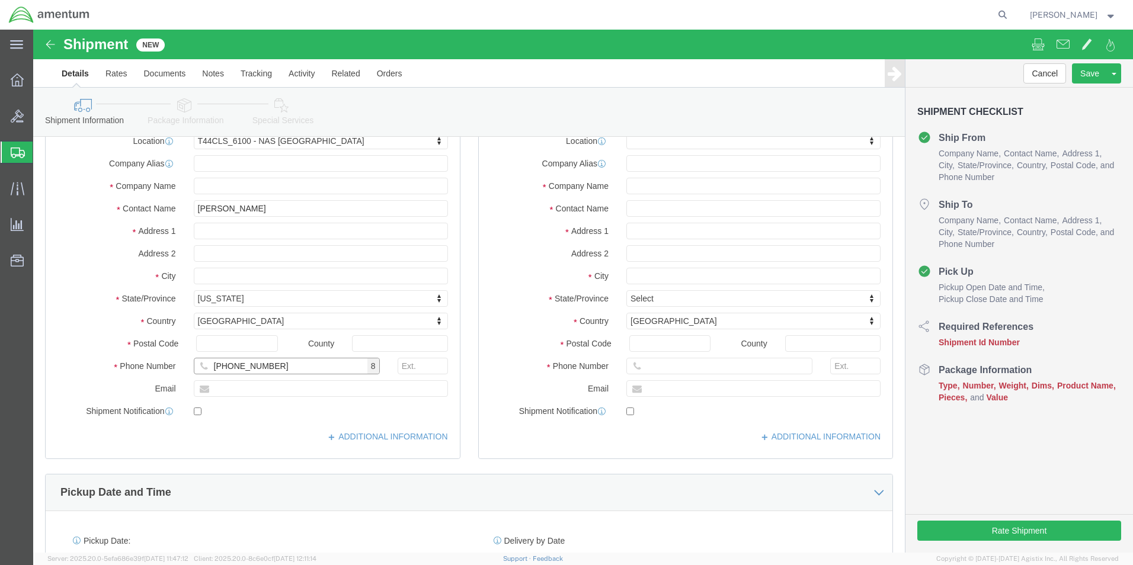
scroll to position [0, 0]
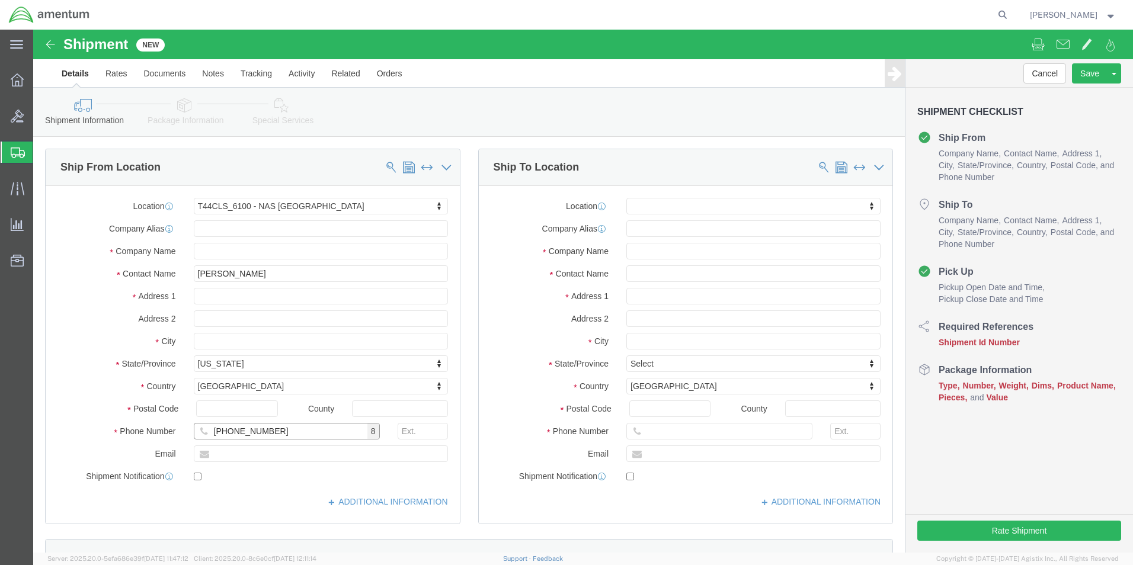
type input "[PHONE_NUMBER]"
click input "text"
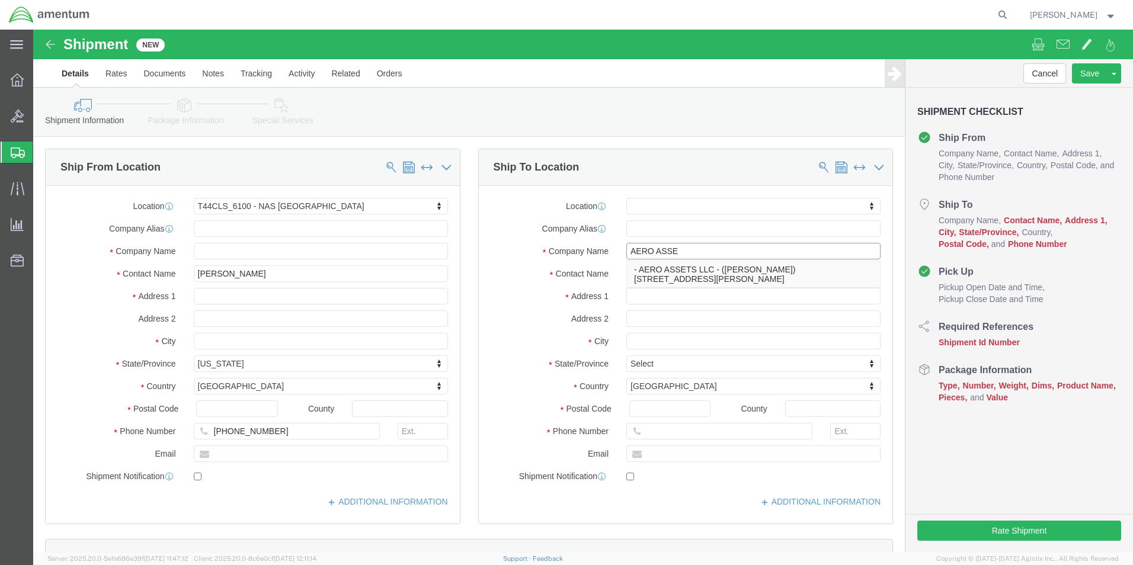
type input "AERO ASSET"
click p "- AERO ASSETS LLC - ([PERSON_NAME]) [STREET_ADDRESS][PERSON_NAME]"
select select "GA"
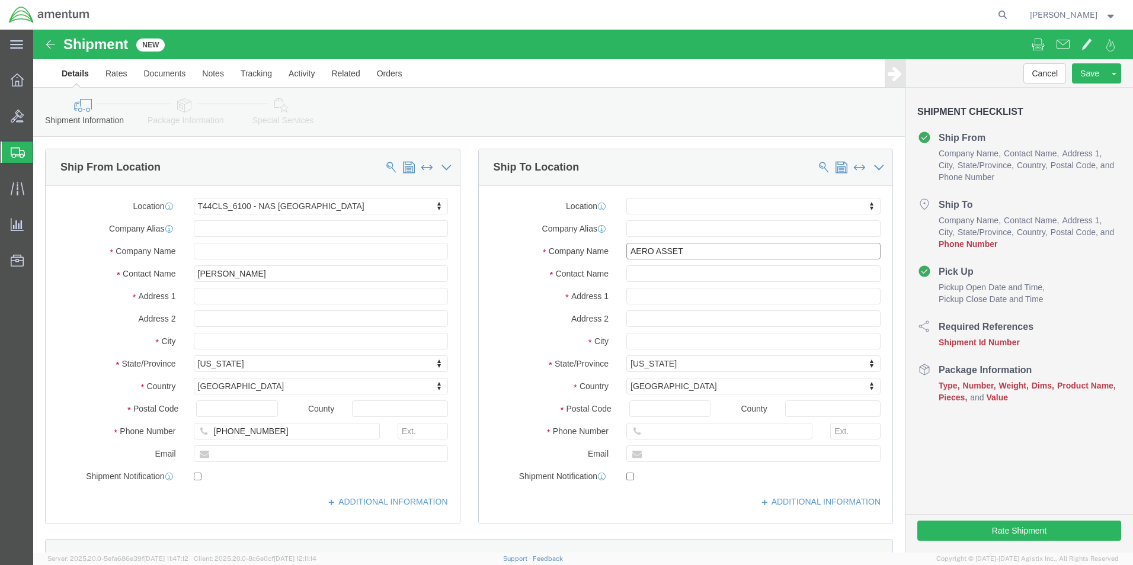
type input "AERO ASSETS LLC"
click div "Shipment Information Package Information Special Services"
click input "text"
type input "A"
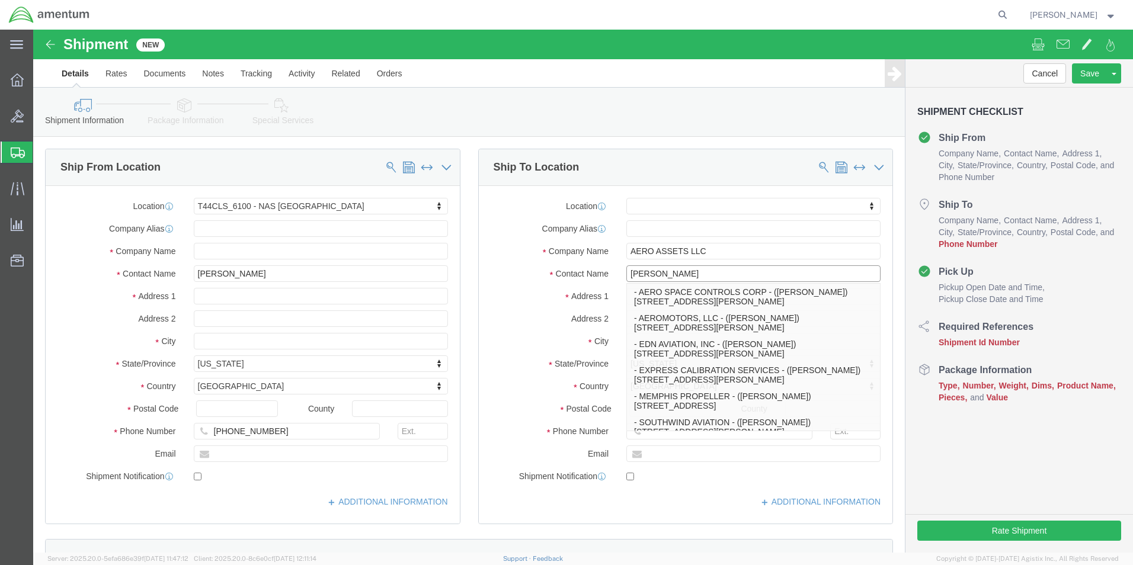
type input "[PERSON_NAME]"
click div "Shipment Information Package Information Special Services"
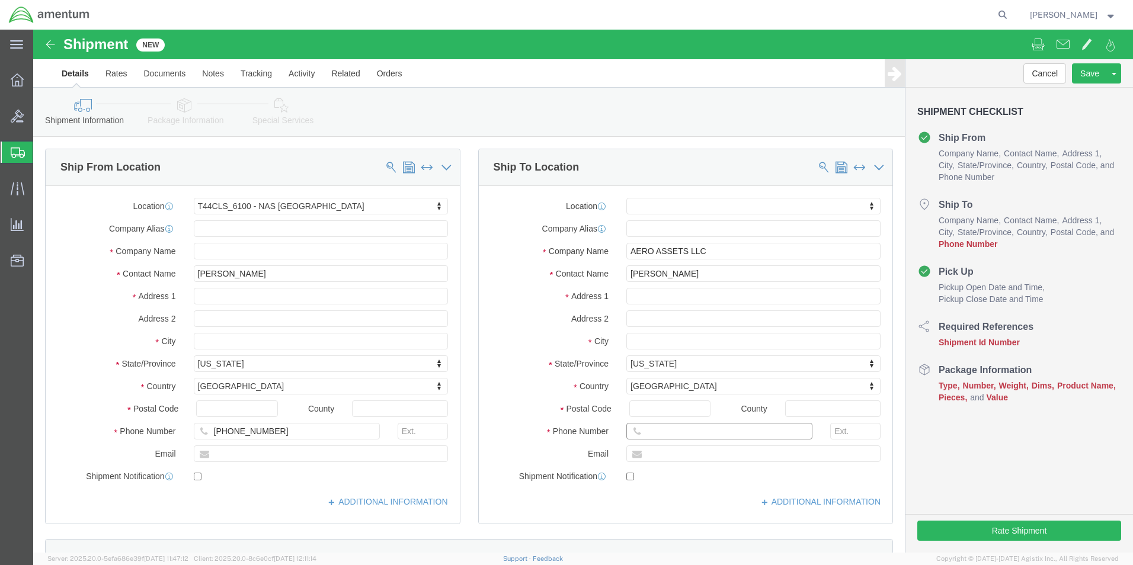
click input "text"
type input "[PHONE_NUMBER]"
click div "Cancel Save Assign To Save As Template Shipment Checklist Ship From Company Nam…"
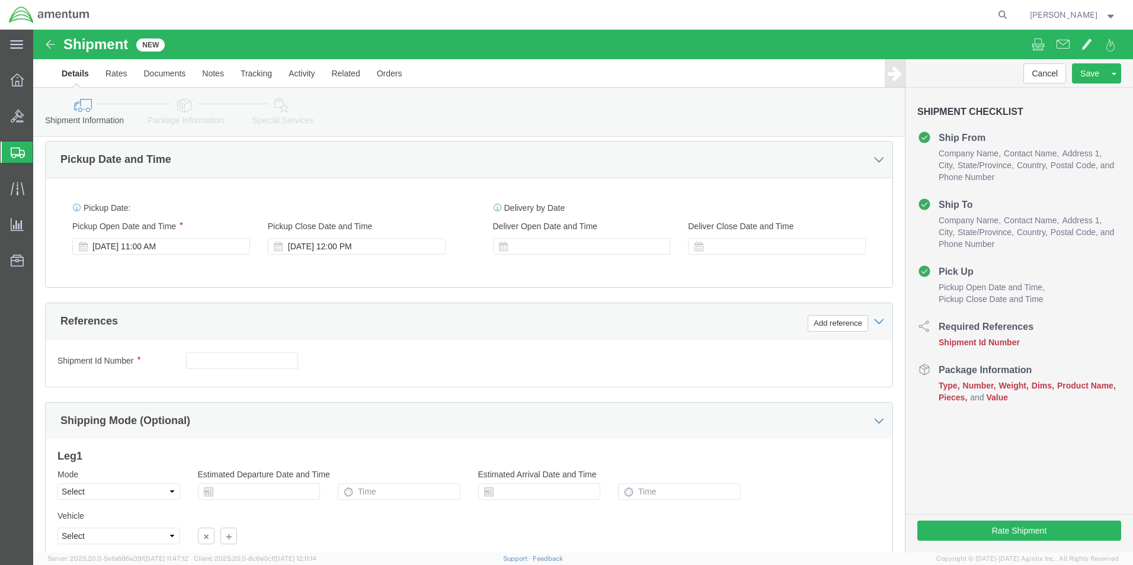
scroll to position [415, 0]
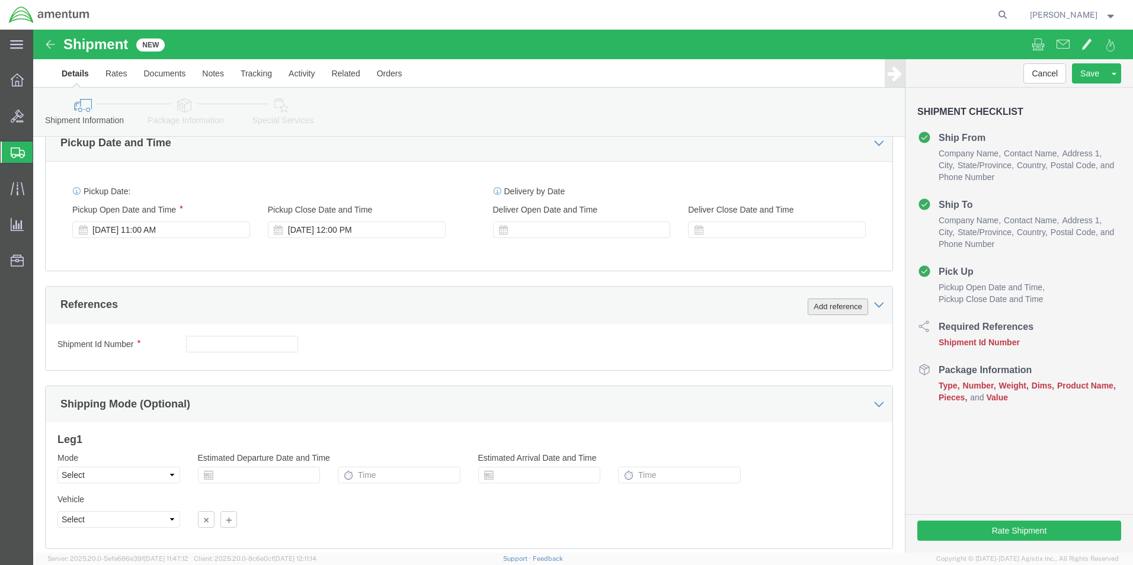
click button "Add reference"
click select "Select Account Type Activity ID Airline Appointment Number ASN Batch Request # …"
select select "CUSTREF"
click select "Select Account Type Activity ID Airline Appointment Number ASN Batch Request # …"
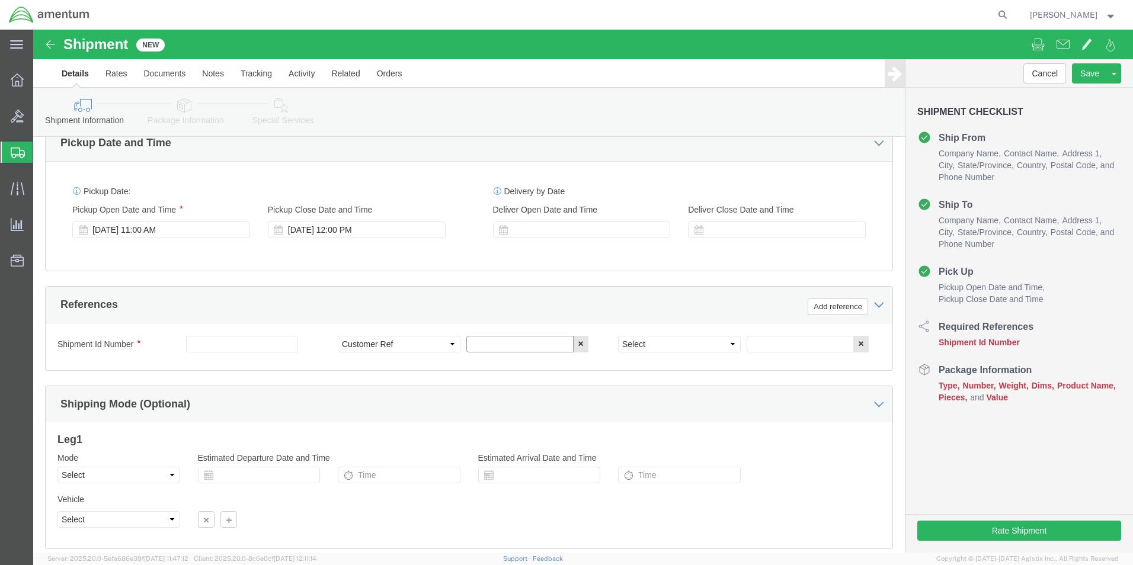
click input "text"
type input "25-3565 P,O, T540003374"
click select "Select Account Type Activity ID Airline Appointment Number ASN Batch Request # …"
select select "RMA"
click select "Select Account Type Activity ID Airline Appointment Number ASN Batch Request # …"
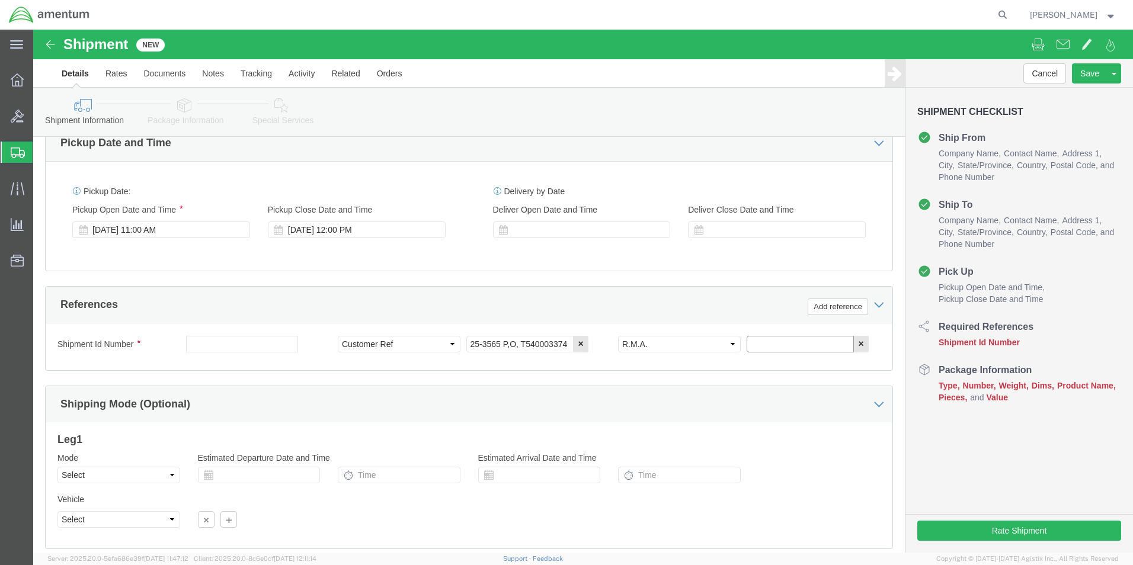
click input "text"
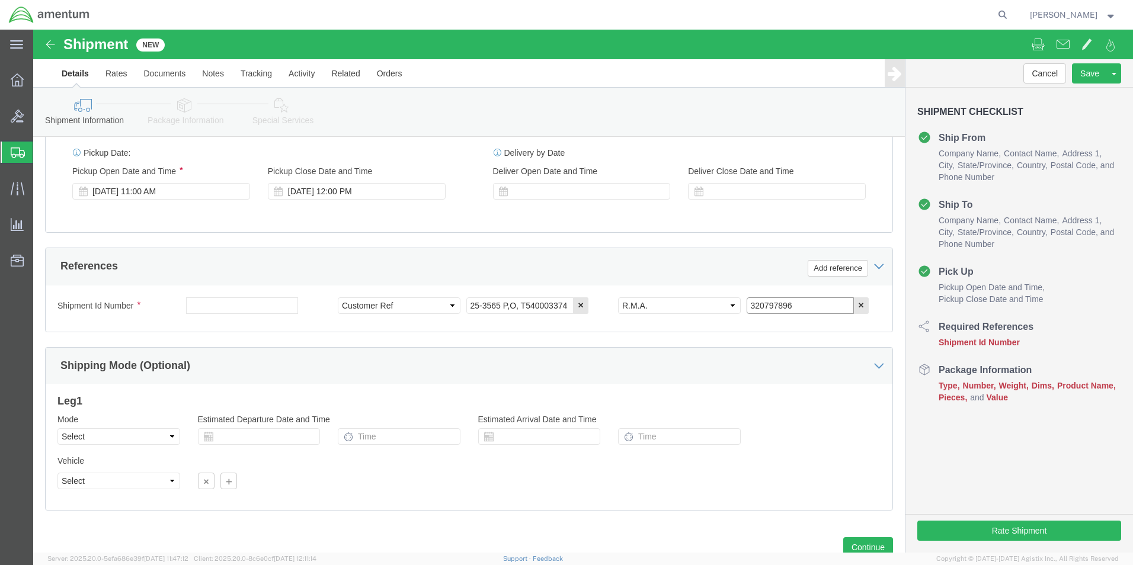
scroll to position [494, 0]
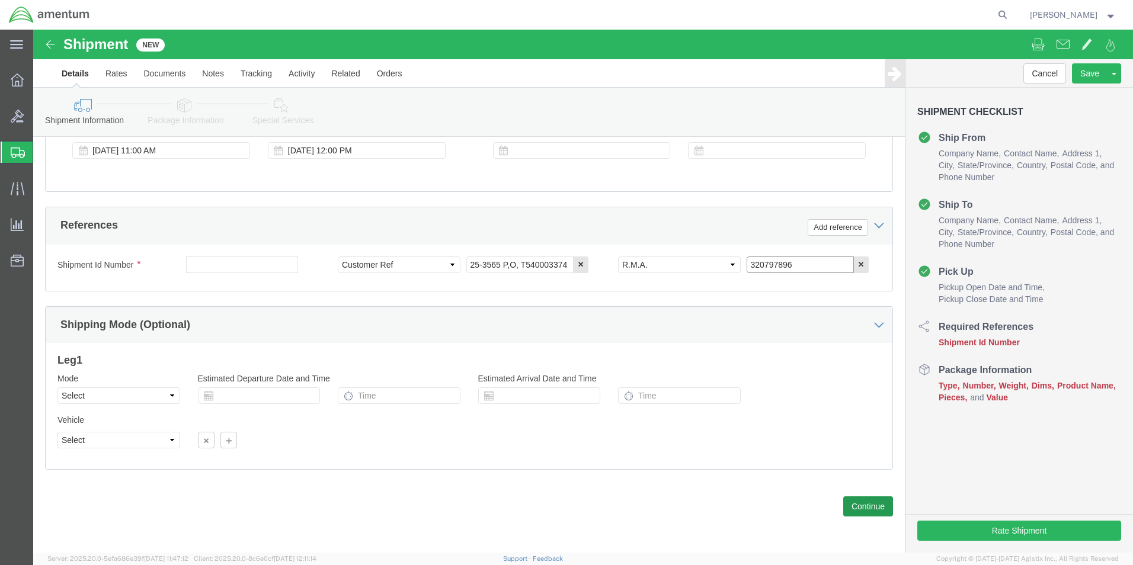
type input "320797896"
click button "Continue"
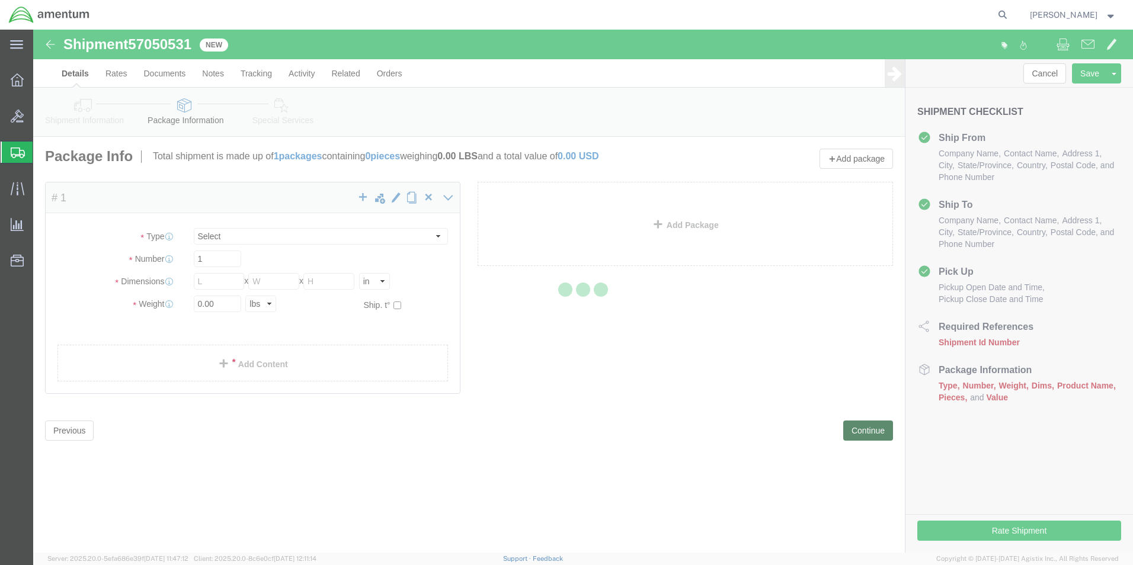
select select "CBOX"
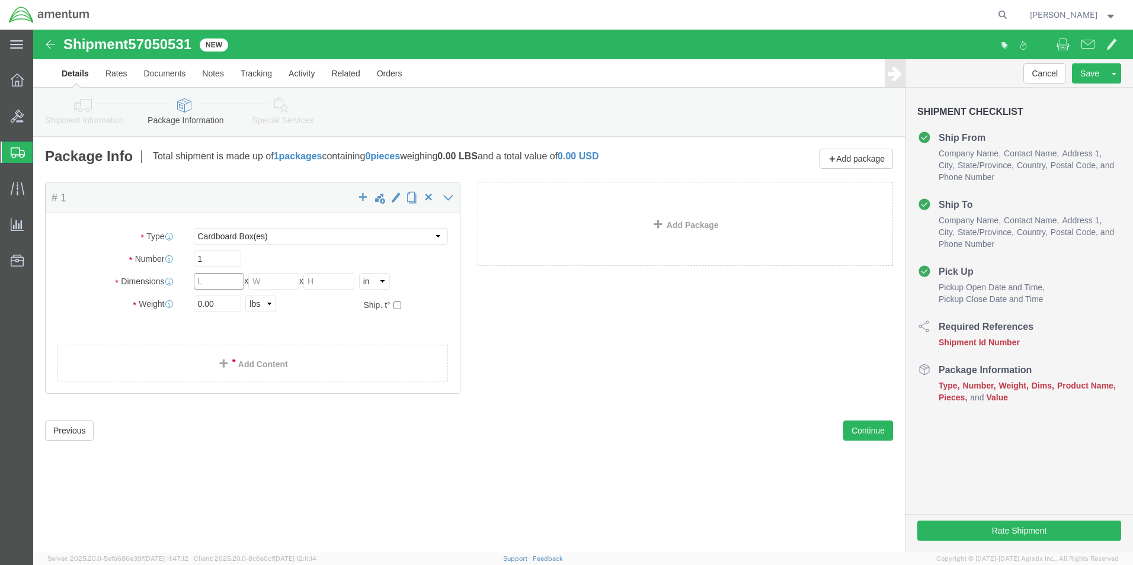
click input "text"
type input "16"
type input "11"
type input "3"
click input "0.00"
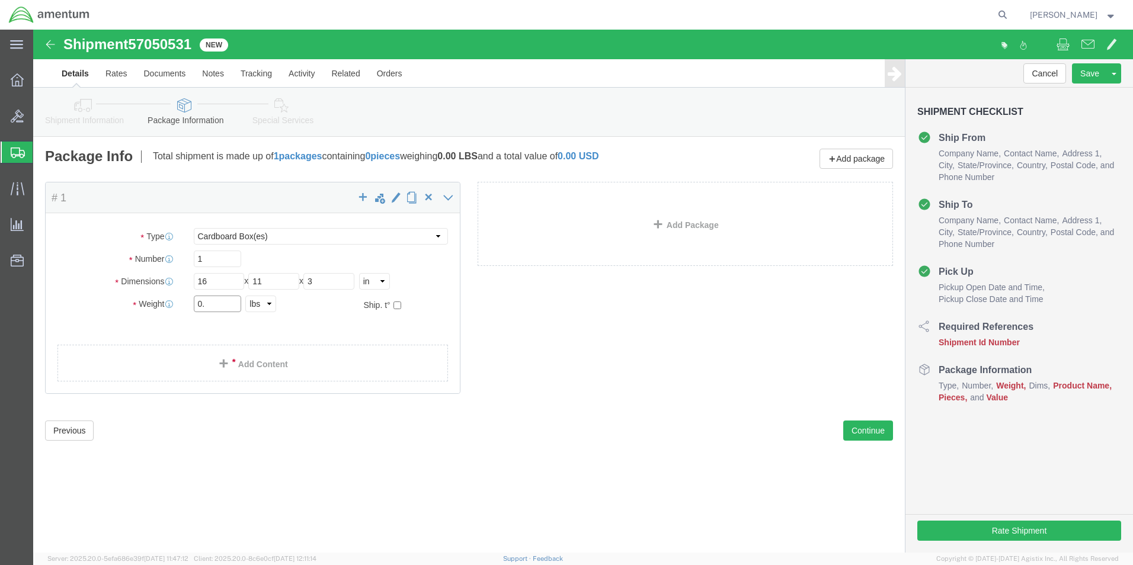
type input "0"
type input "1"
click span
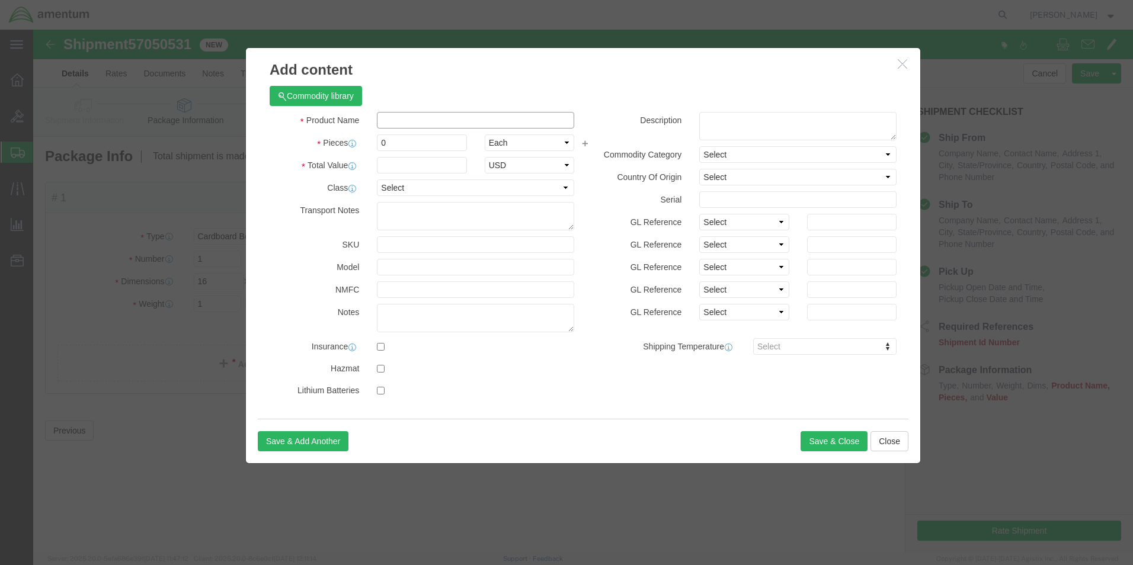
click input "text"
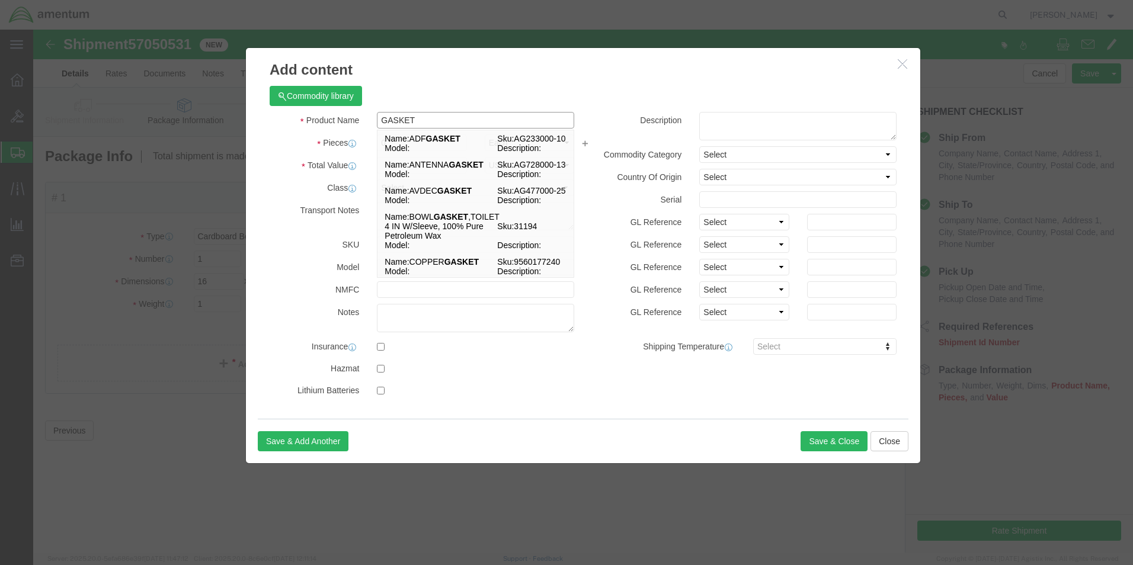
type input "GASKET"
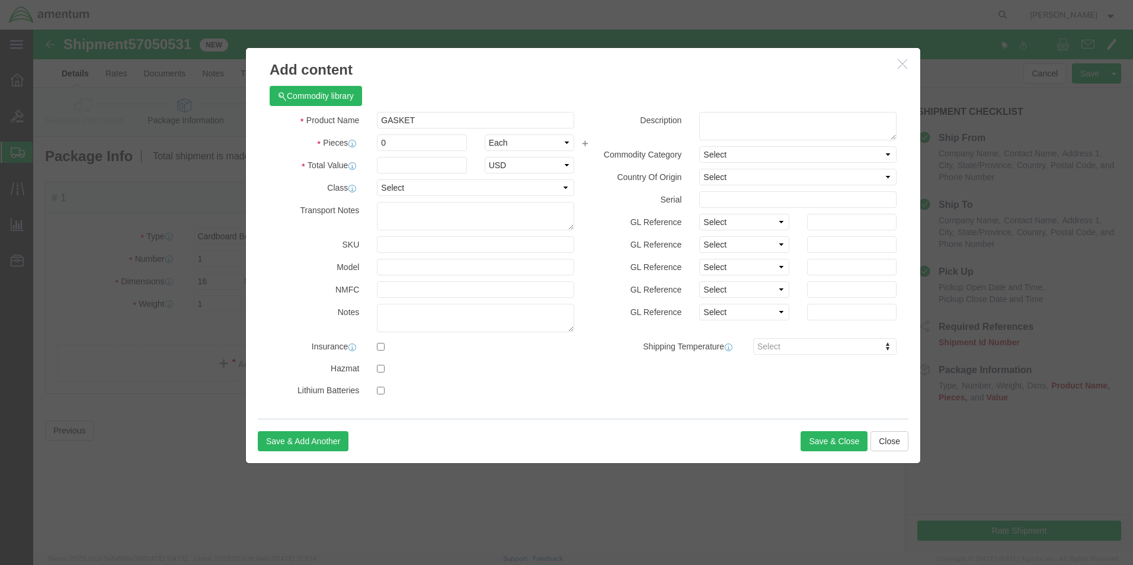
click h3 "Add content"
click input "0"
type input "1"
click input "text"
type input "1"
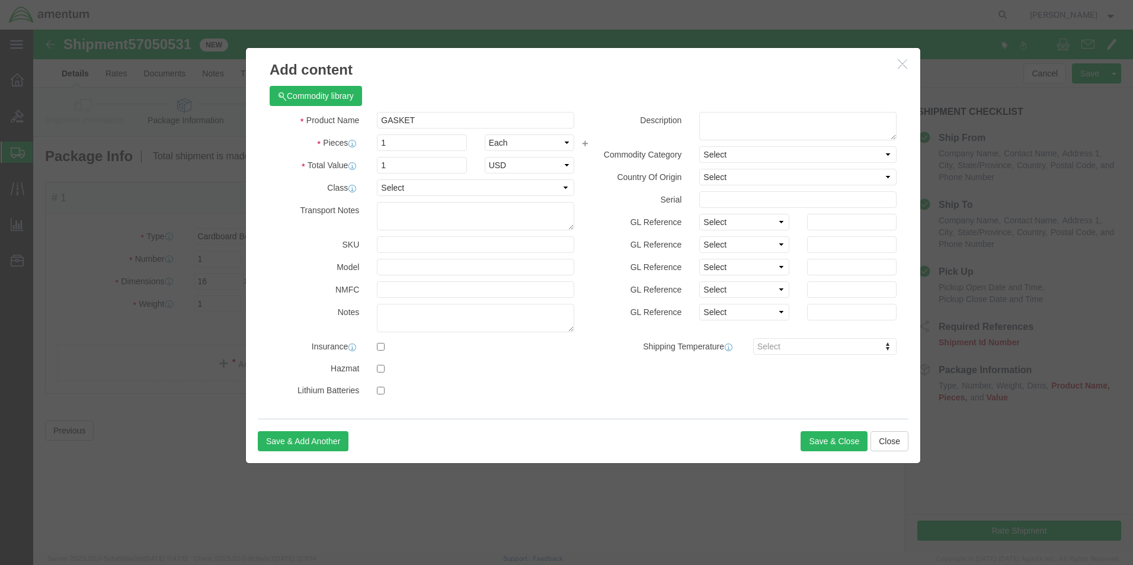
drag, startPoint x: 688, startPoint y: 415, endPoint x: 740, endPoint y: 414, distance: 51.6
click div "Save & Add Another Save & Close Close"
click button "Save & Close"
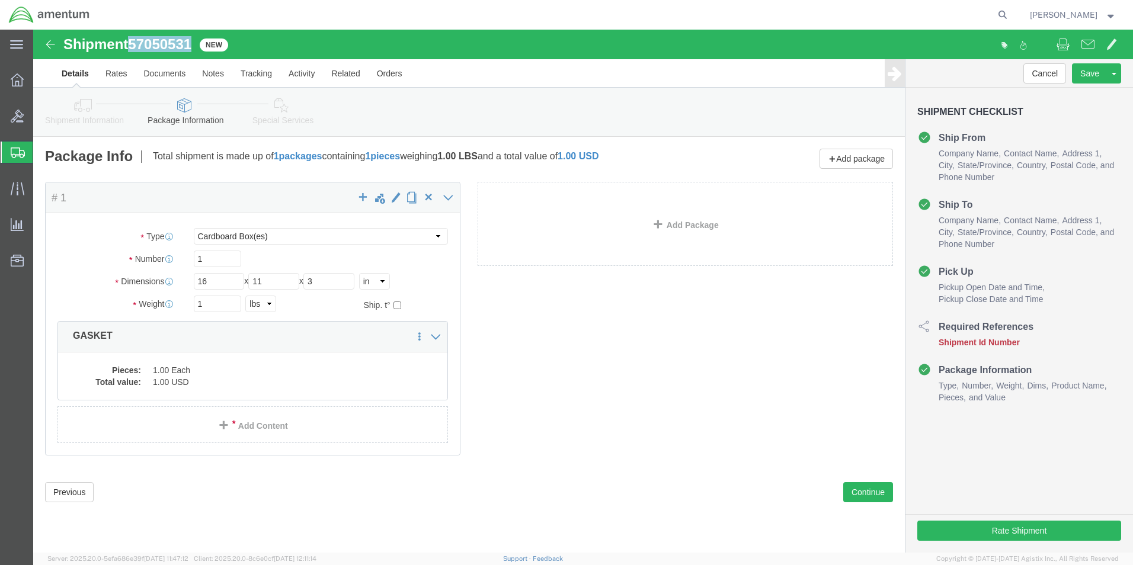
drag, startPoint x: 95, startPoint y: 12, endPoint x: 162, endPoint y: 18, distance: 67.3
click div "Shipment 57050531 New"
drag, startPoint x: 162, startPoint y: 18, endPoint x: 143, endPoint y: 15, distance: 19.9
copy h1 "57050531"
click button "Continue"
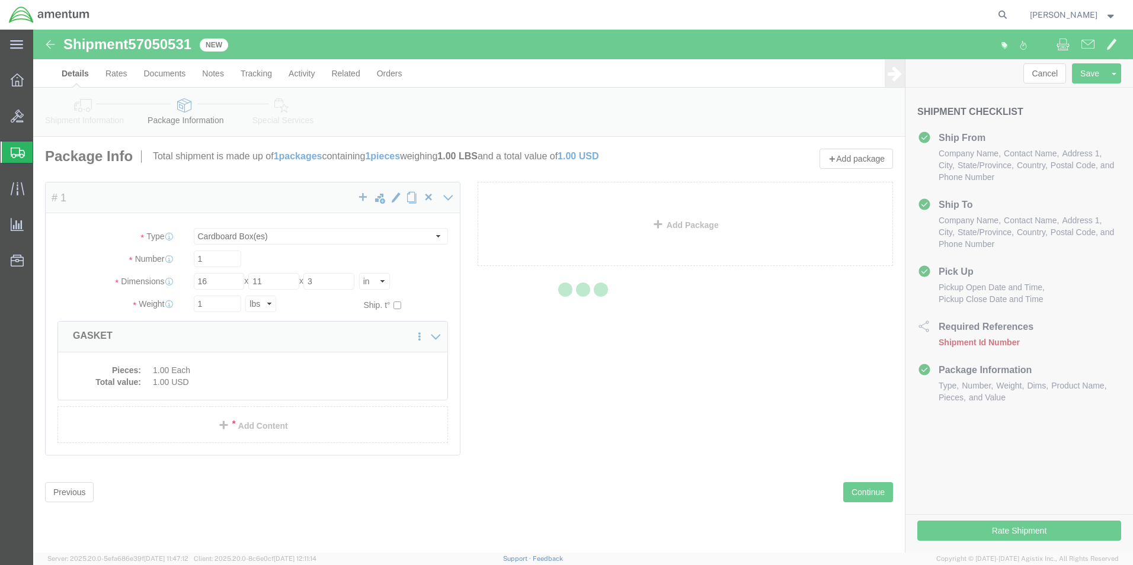
select select
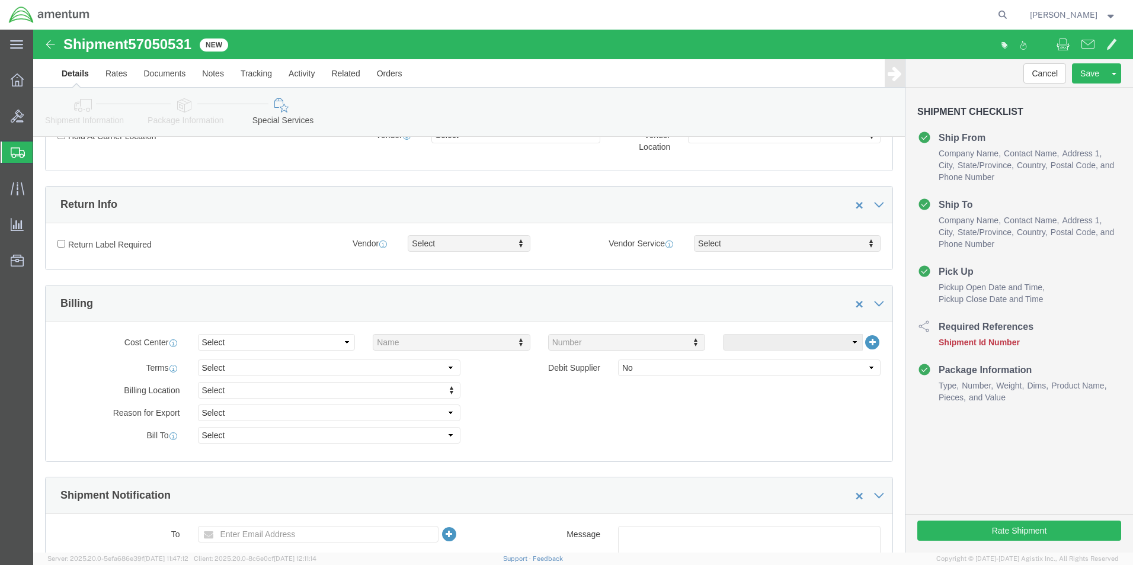
scroll to position [296, 0]
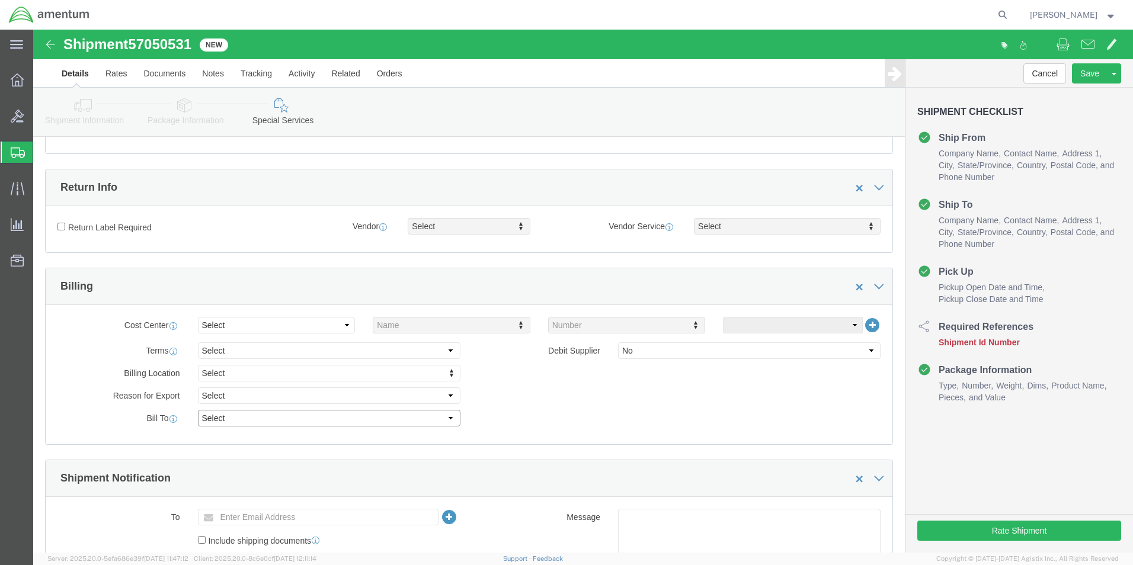
click select "Select Recipient Account Sender/Shipper Third Party Account"
select select "RCPN"
click select "Select Recipient Account Sender/Shipper Third Party Account"
type input "AERO ASSETS LLC"
type input "[STREET_ADDRESS][PERSON_NAME]"
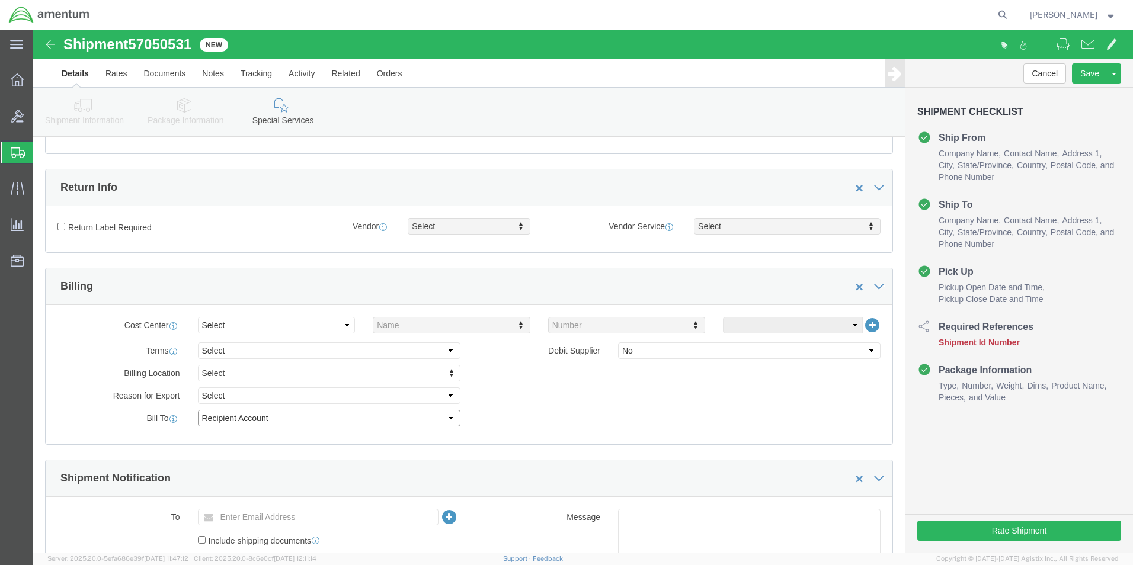
select select "US"
select select "GA"
type input "[PHONE_NUMBER]"
type input "[PERSON_NAME]"
type input "SUITE C,"
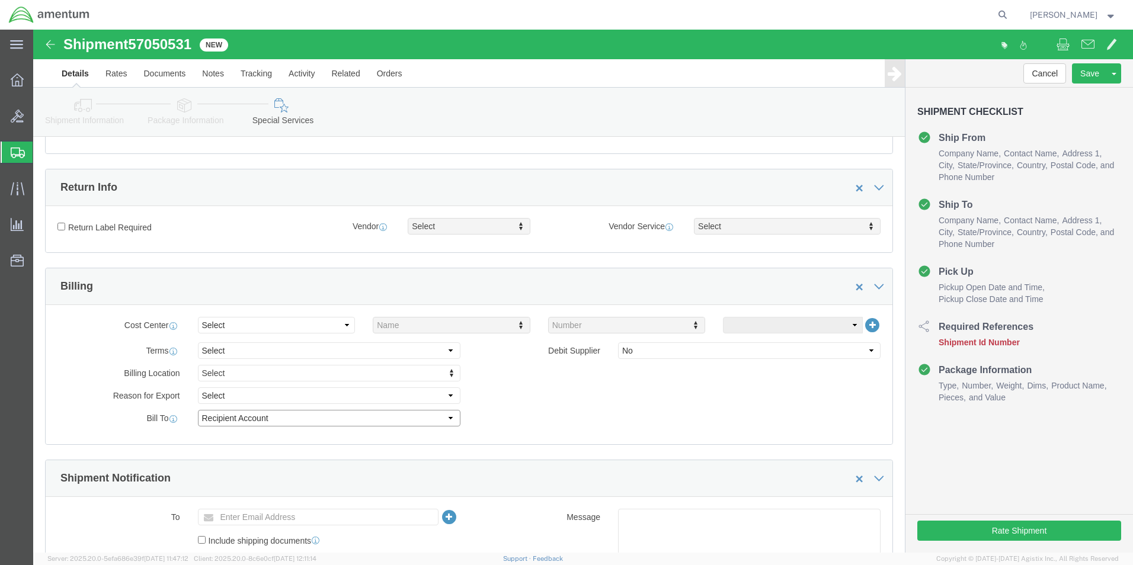
type input "STOCKBRIDGE"
type input "30281-4169"
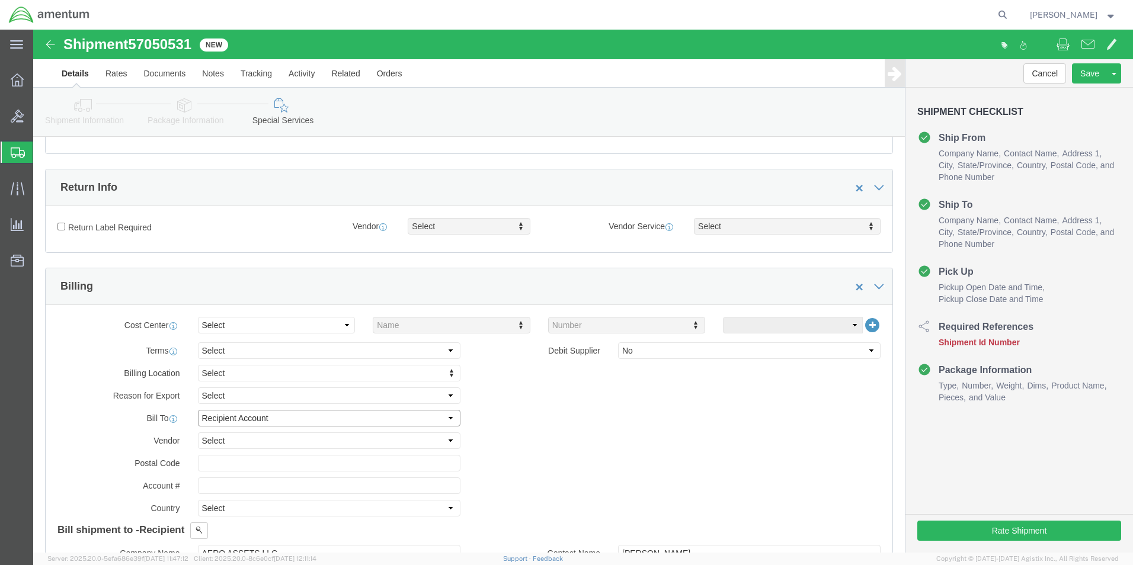
scroll to position [356, 0]
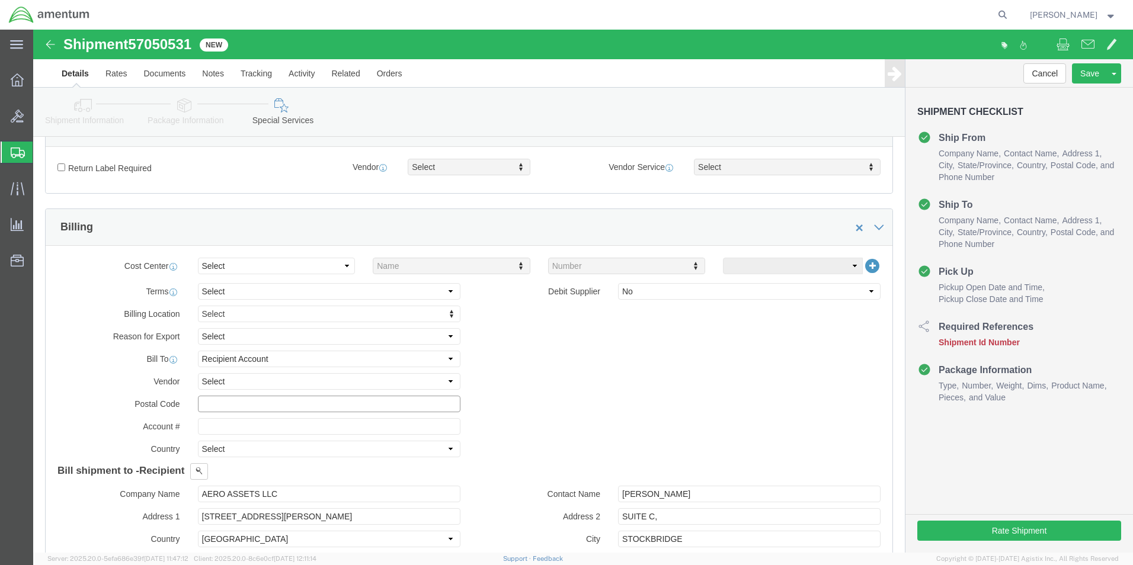
click input "text"
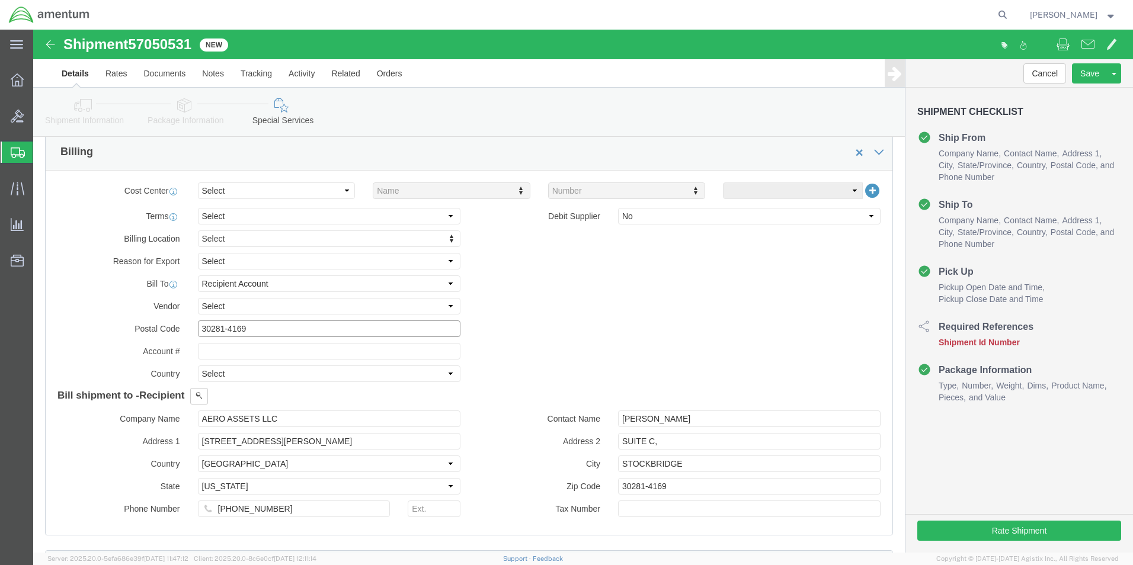
scroll to position [415, 0]
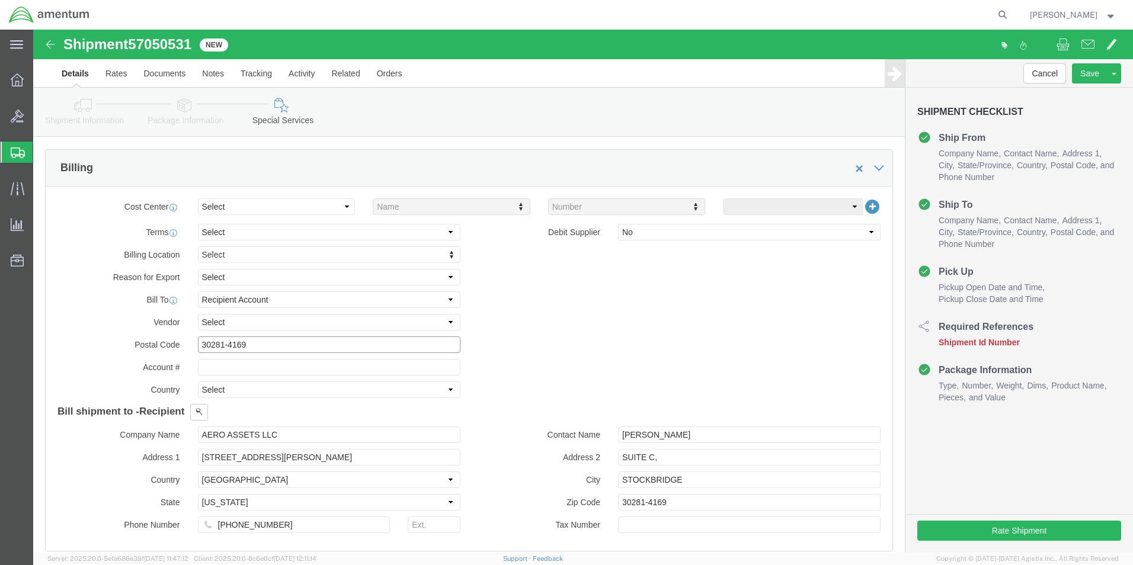
type input "30281-4169"
click input "text"
type input "320797896"
click div "Billing Location Select Select My Profile Location [PHONE_NUMBER] [PHONE_NUMBER…"
click button "Rate Shipment"
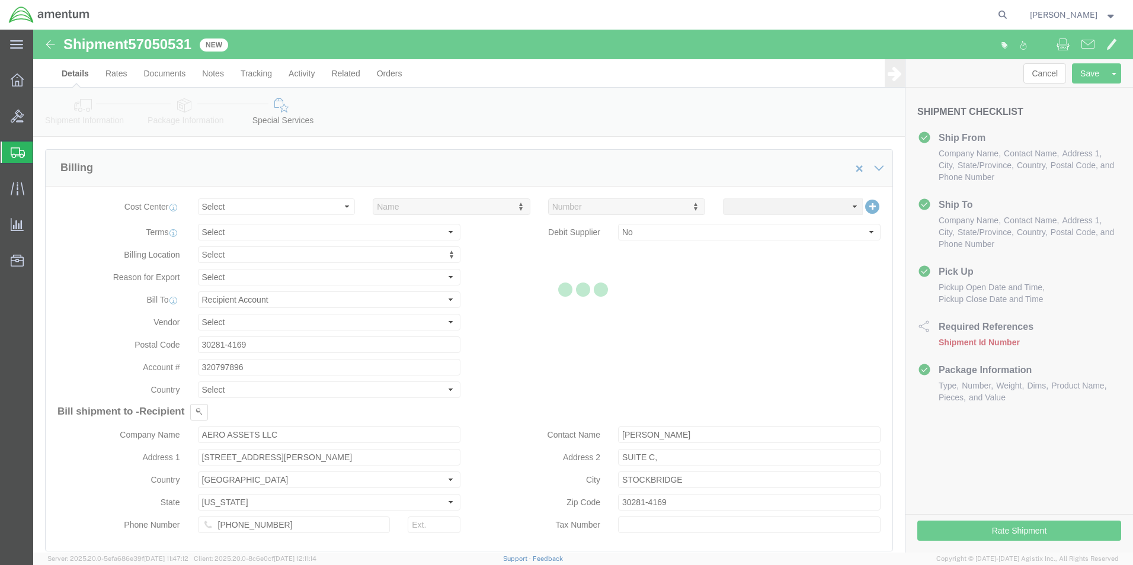
select select "42673"
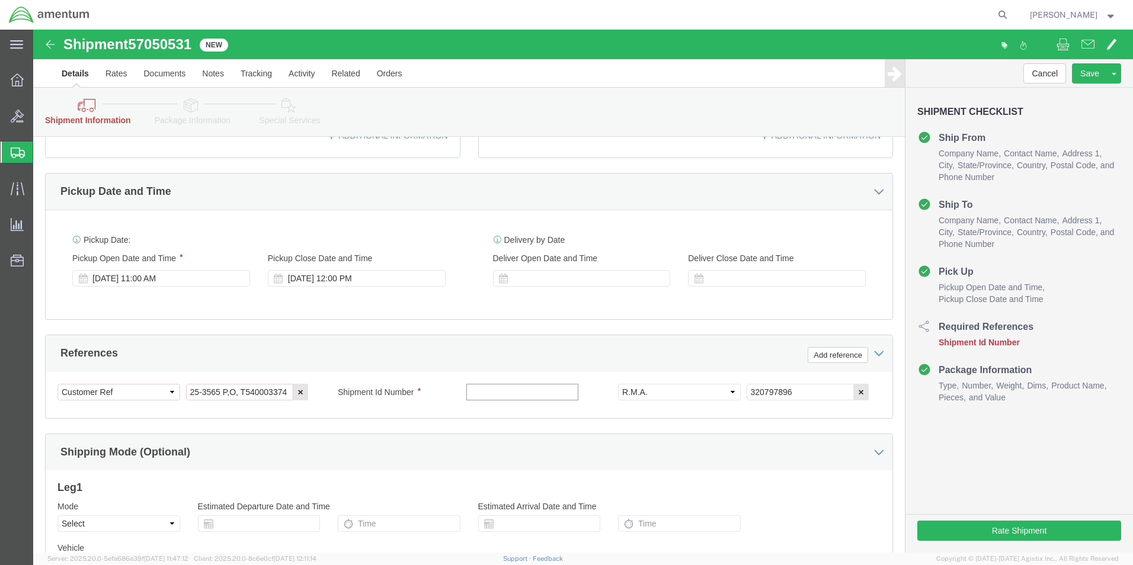
click input "text"
paste input "57050531"
type input "57050531"
click button "Rate Shipment"
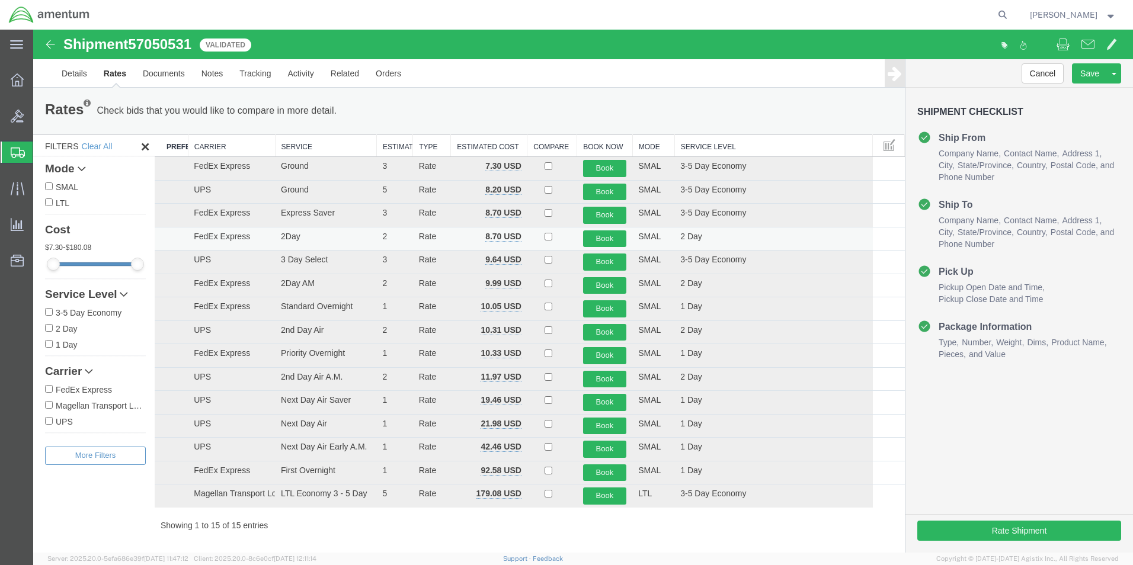
scroll to position [0, 0]
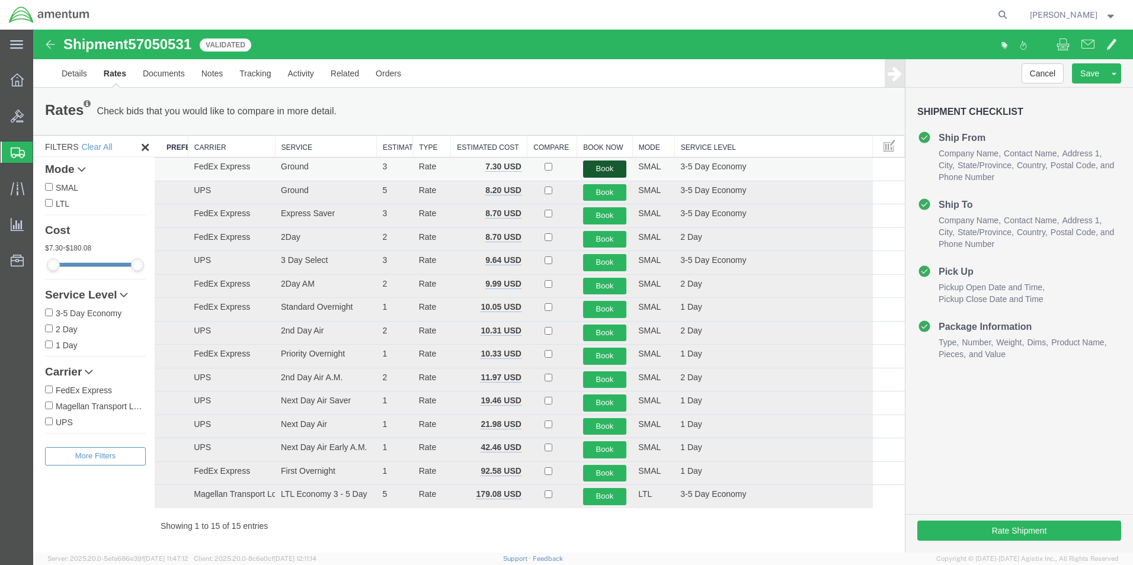
click at [611, 170] on button "Book" at bounding box center [605, 169] width 44 height 17
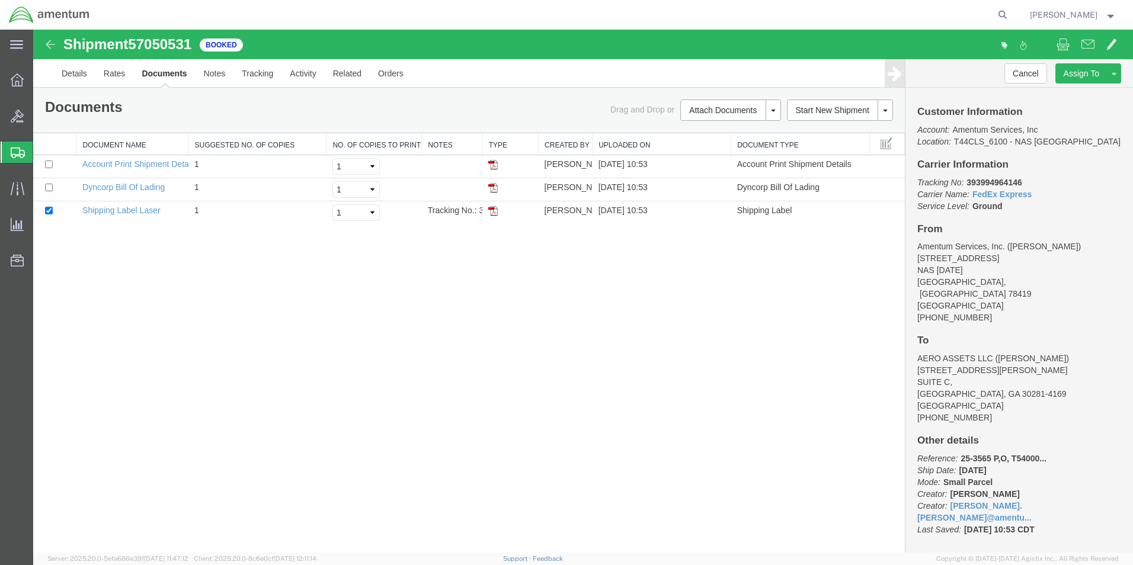
drag, startPoint x: 491, startPoint y: 211, endPoint x: 491, endPoint y: 239, distance: 28.4
click at [491, 211] on img at bounding box center [492, 210] width 9 height 9
